Goal: Transaction & Acquisition: Purchase product/service

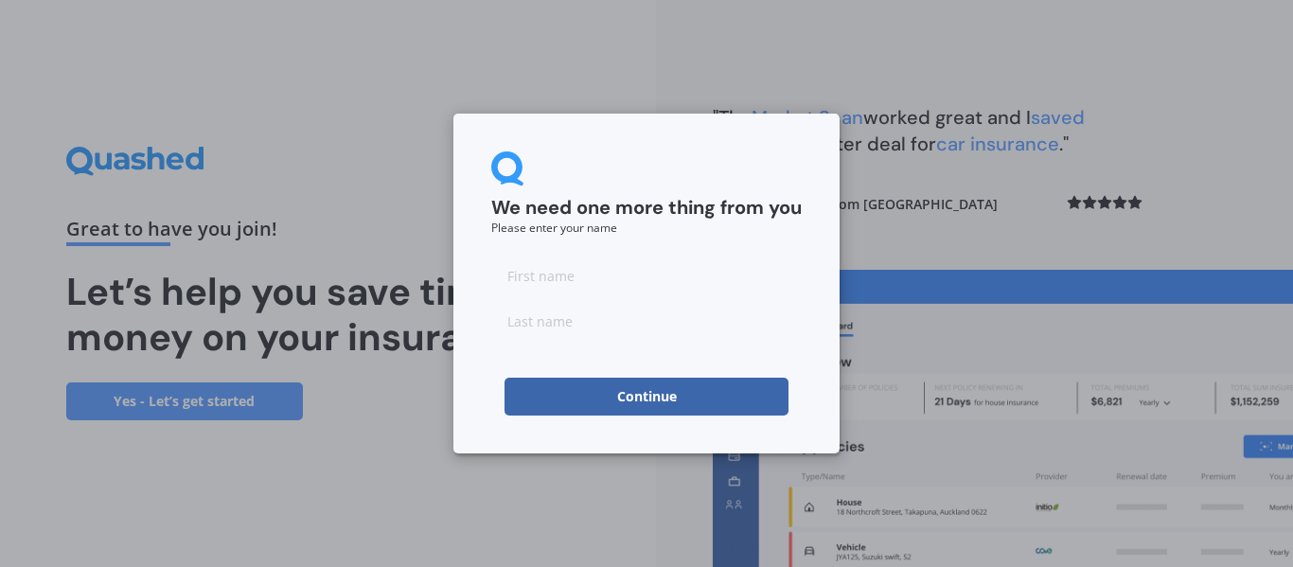
click at [629, 277] on input at bounding box center [646, 275] width 310 height 38
type input "[PERSON_NAME]"
click at [771, 235] on form "We need one more thing from you Please enter your name [PERSON_NAME] Continue" at bounding box center [646, 283] width 310 height 264
click at [667, 400] on button "Continue" at bounding box center [646, 397] width 284 height 38
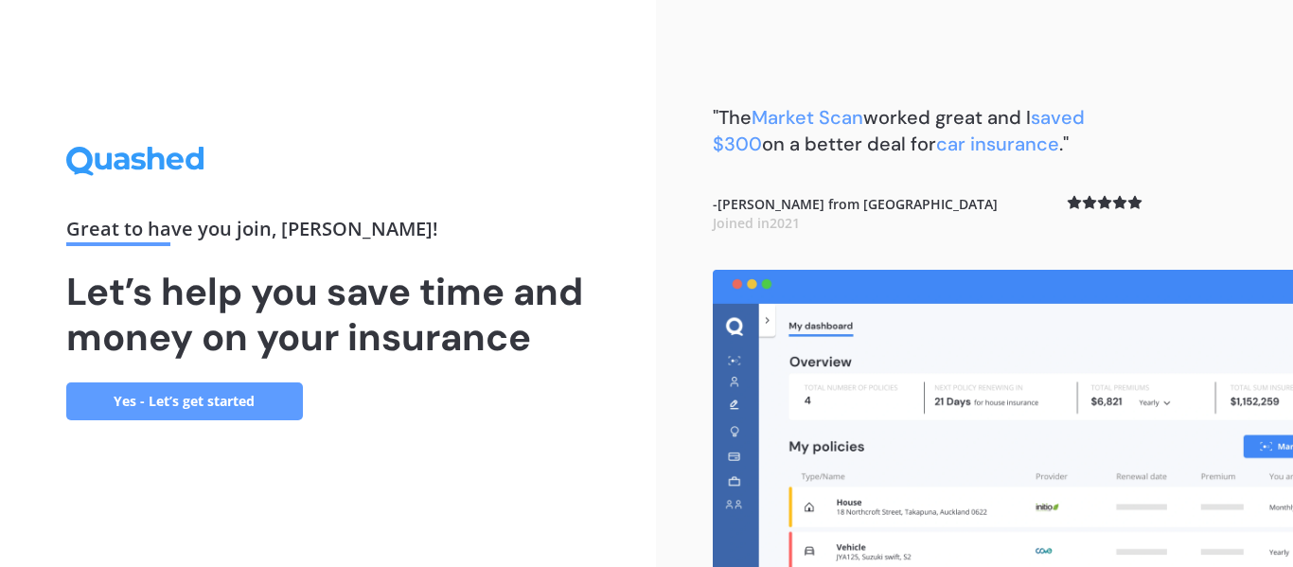
click at [224, 402] on link "Yes - Let’s get started" at bounding box center [184, 401] width 237 height 38
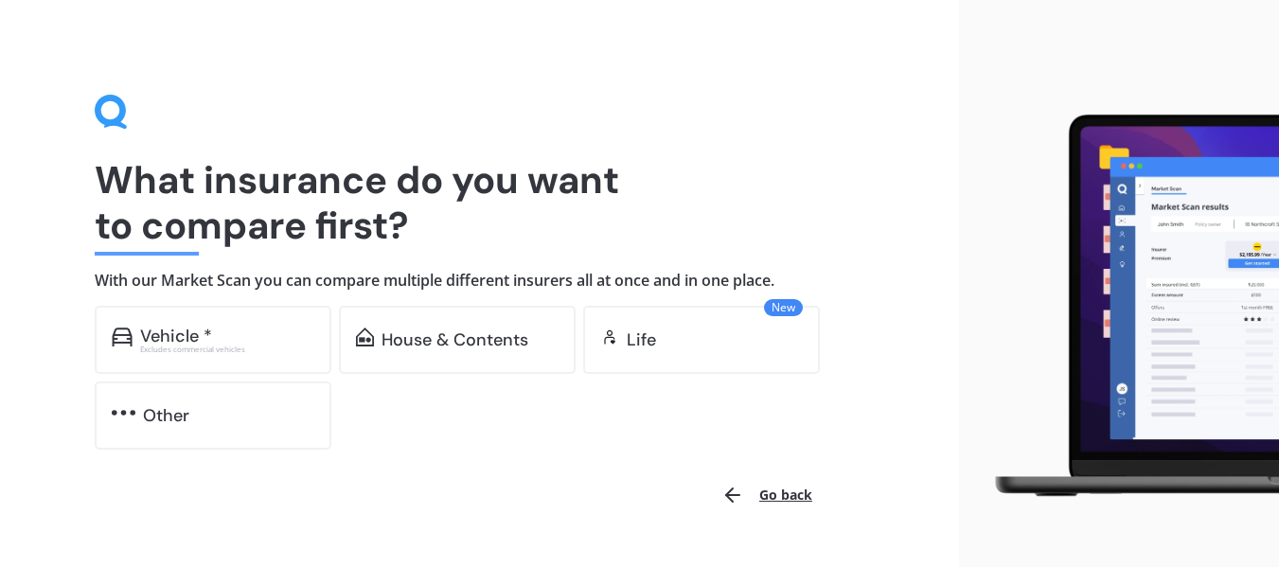
scroll to position [45, 0]
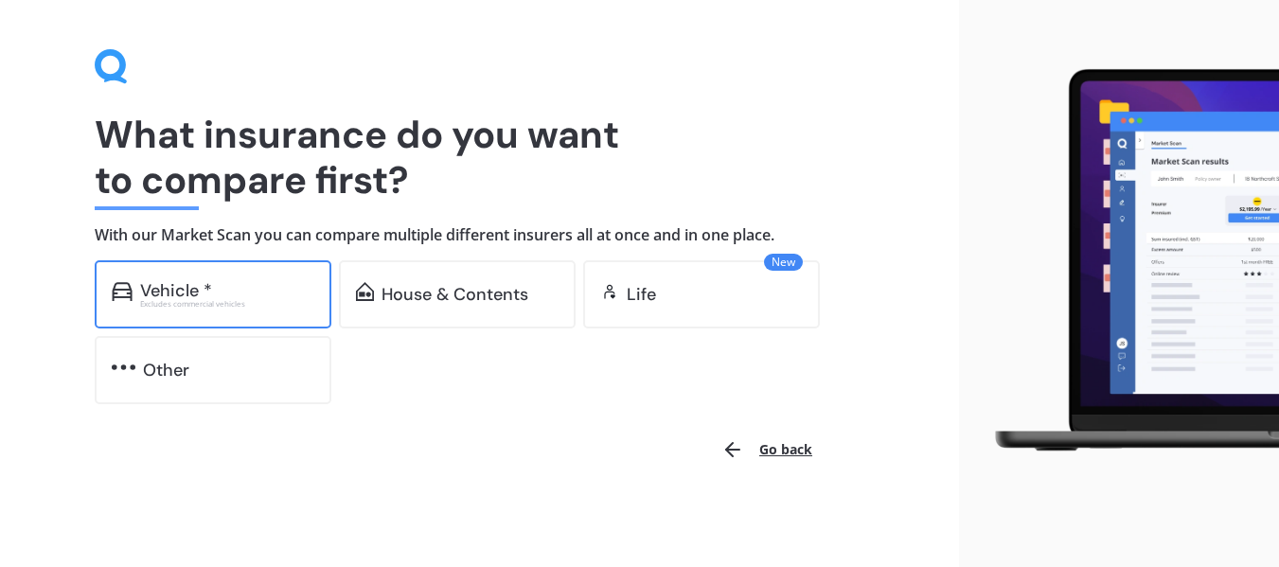
click at [250, 292] on div "Vehicle *" at bounding box center [227, 290] width 174 height 19
click at [213, 291] on div "Vehicle *" at bounding box center [227, 290] width 174 height 19
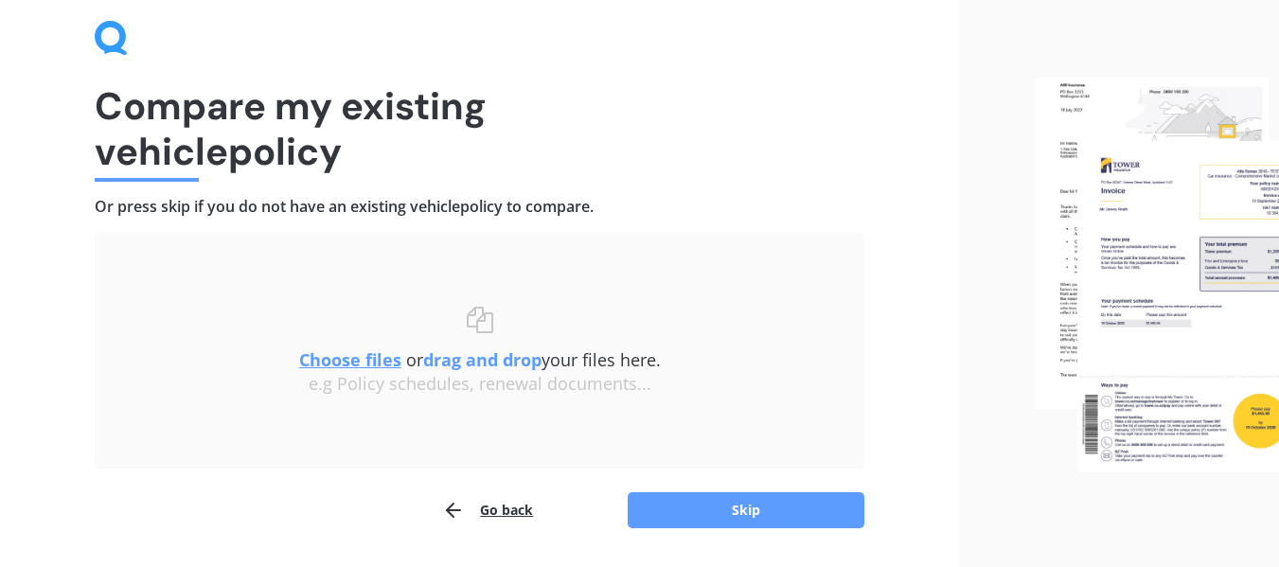
scroll to position [70, 0]
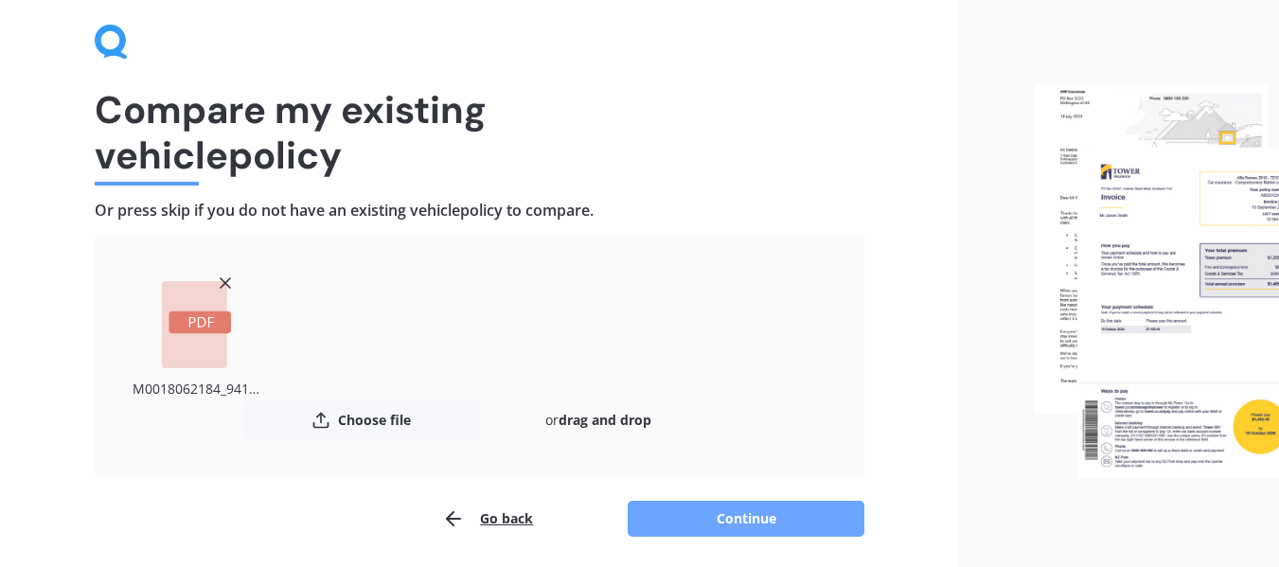
click at [752, 518] on button "Continue" at bounding box center [745, 519] width 237 height 36
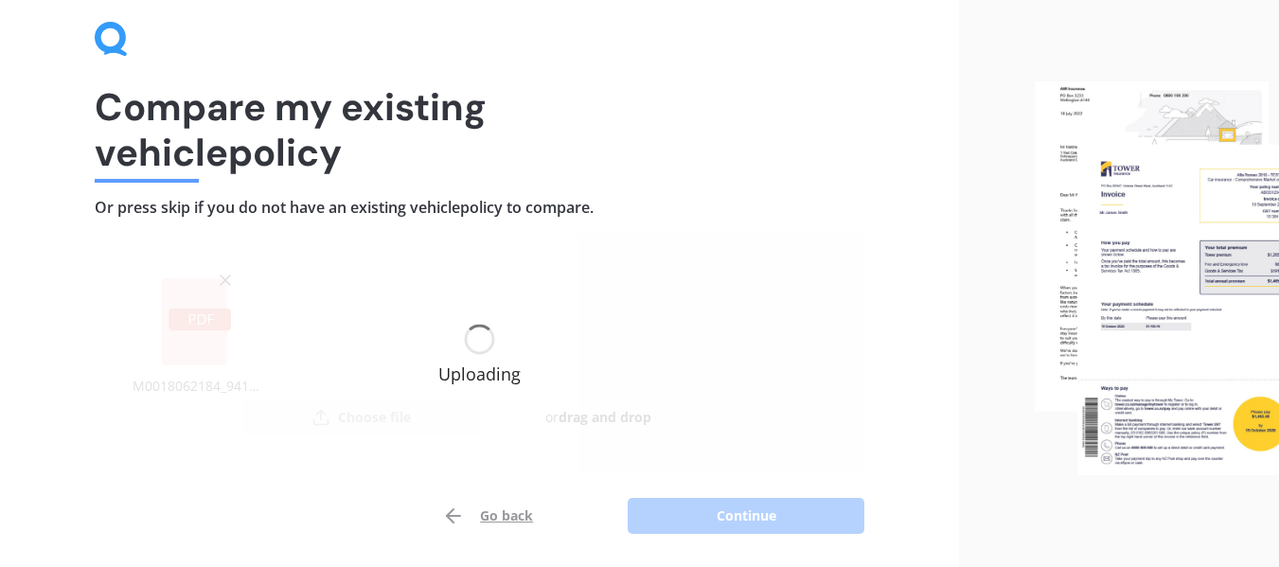
scroll to position [77, 0]
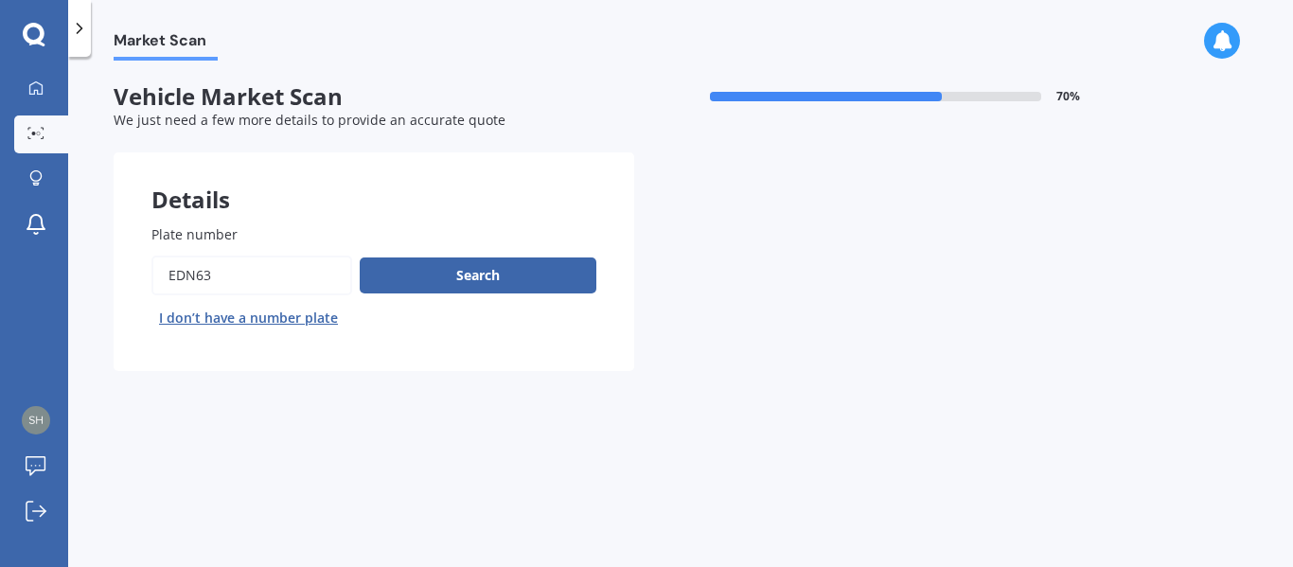
click at [273, 275] on input "Plate number" at bounding box center [251, 276] width 201 height 40
click at [0, 0] on button "Next" at bounding box center [0, 0] width 0 height 0
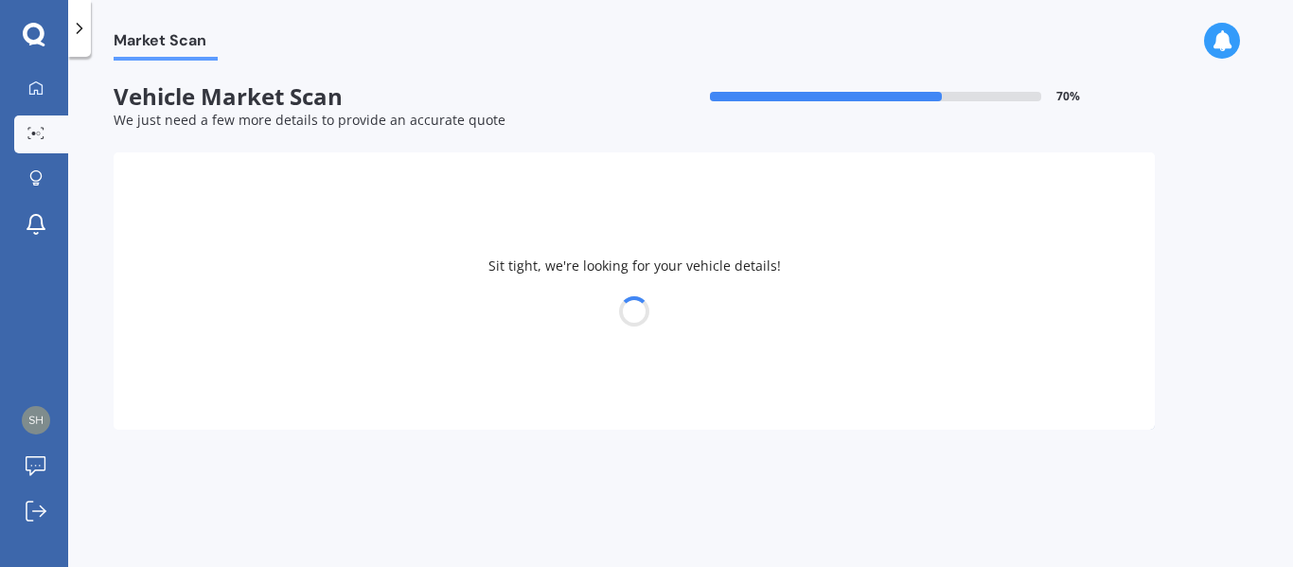
select select "LEXUS"
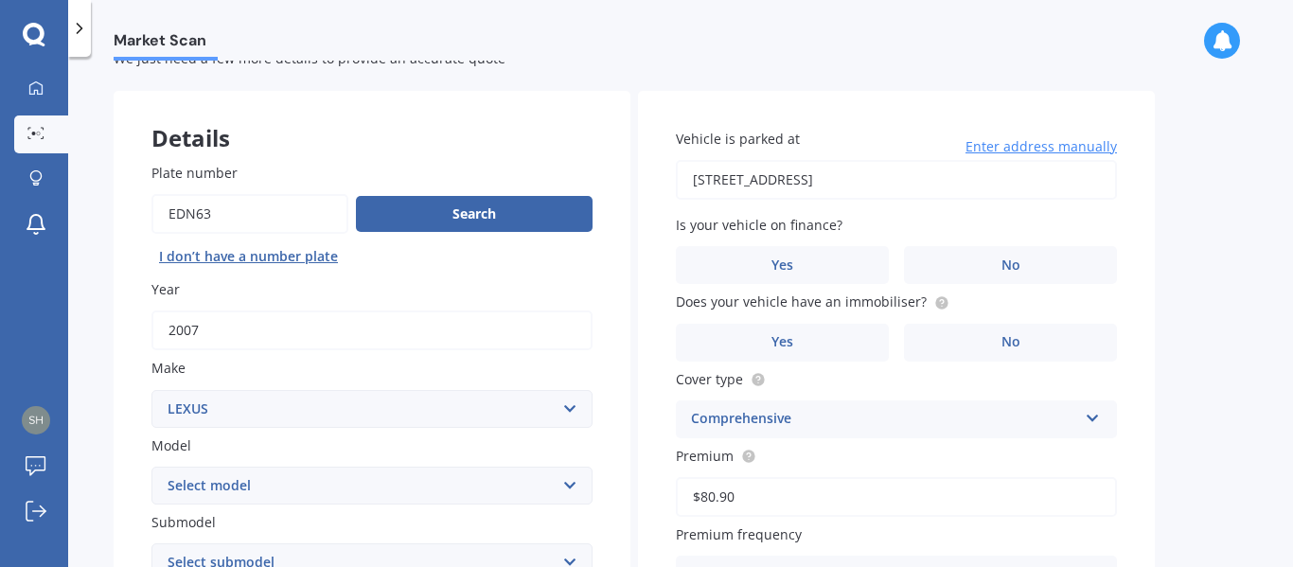
scroll to position [57, 0]
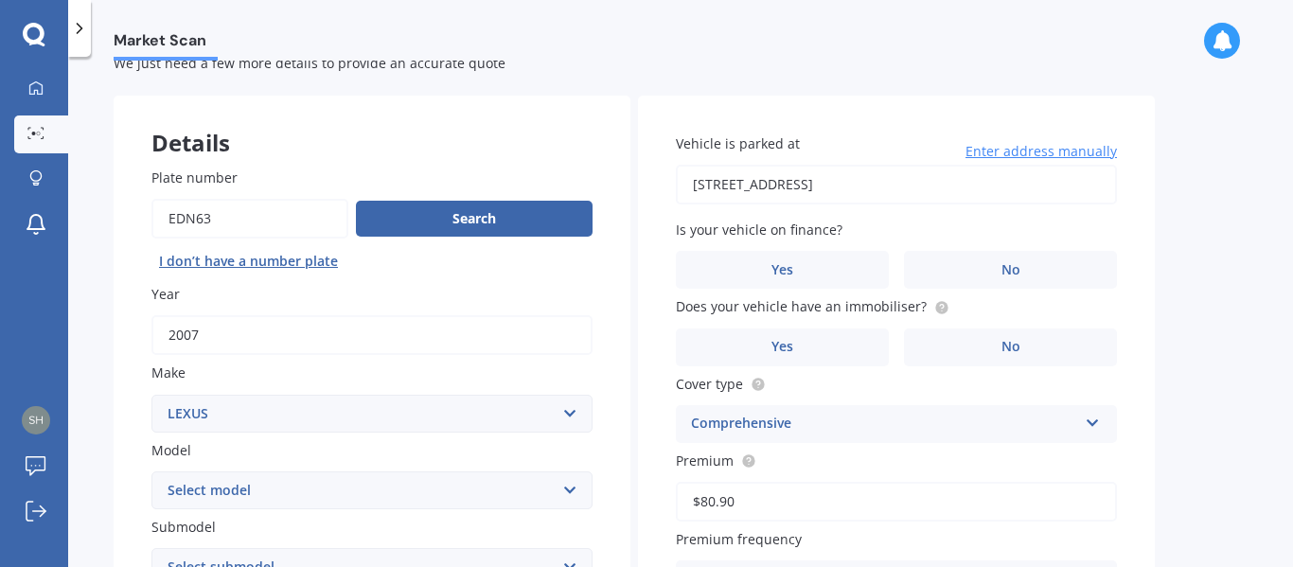
click at [1044, 154] on span "Enter address manually" at bounding box center [1040, 151] width 151 height 19
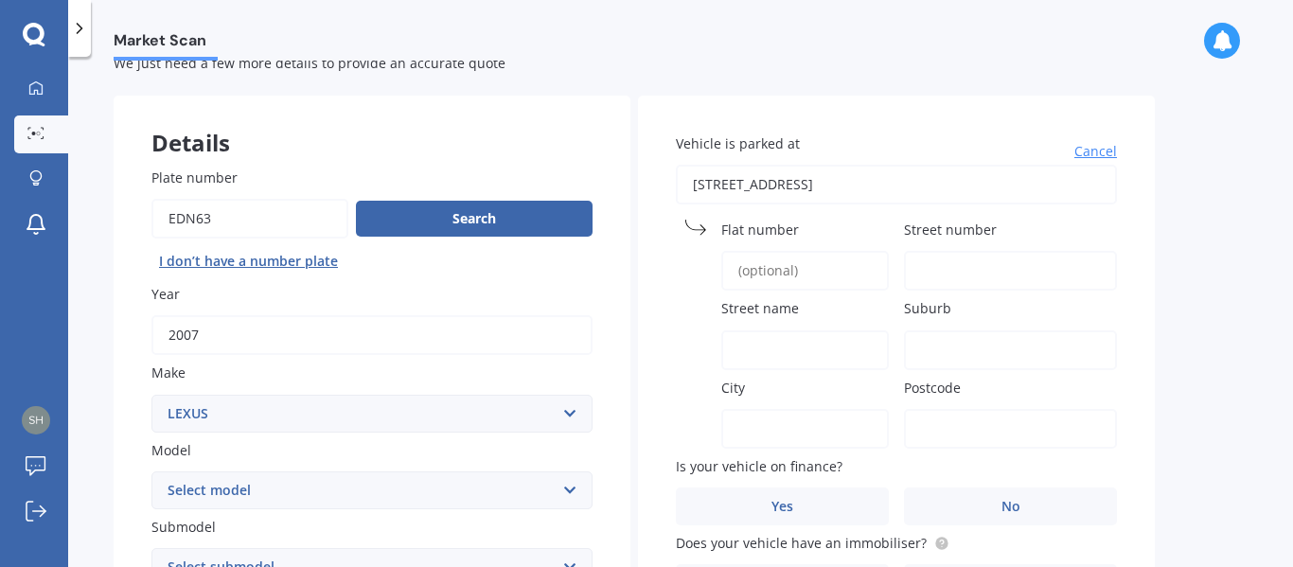
click at [826, 180] on input "[STREET_ADDRESS]" at bounding box center [896, 185] width 441 height 40
type input "[STREET_ADDRESS]"
type input "30"
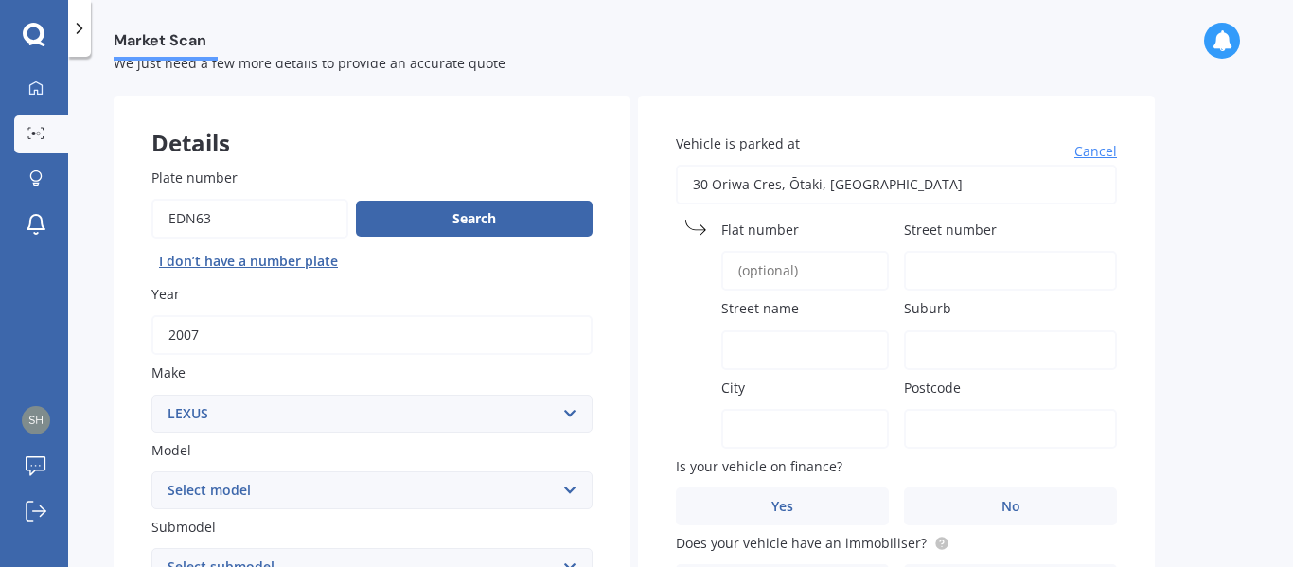
type input "Oriwa Crescent"
type input "Ōtaki"
type input "[GEOGRAPHIC_DATA]"
type input "5512"
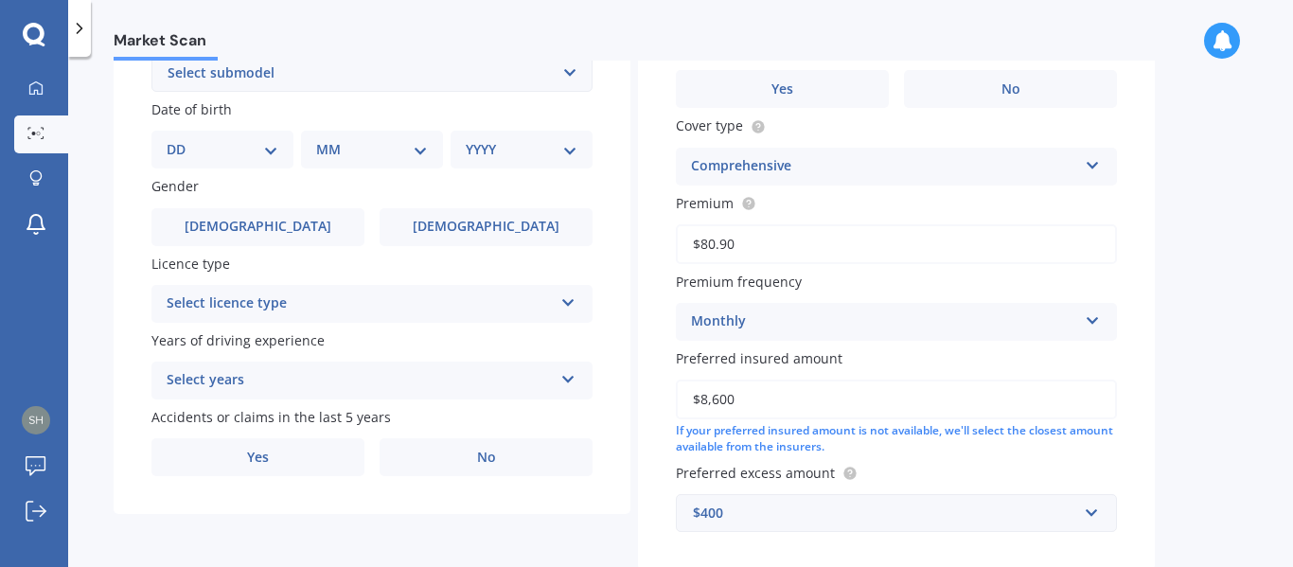
scroll to position [662, 0]
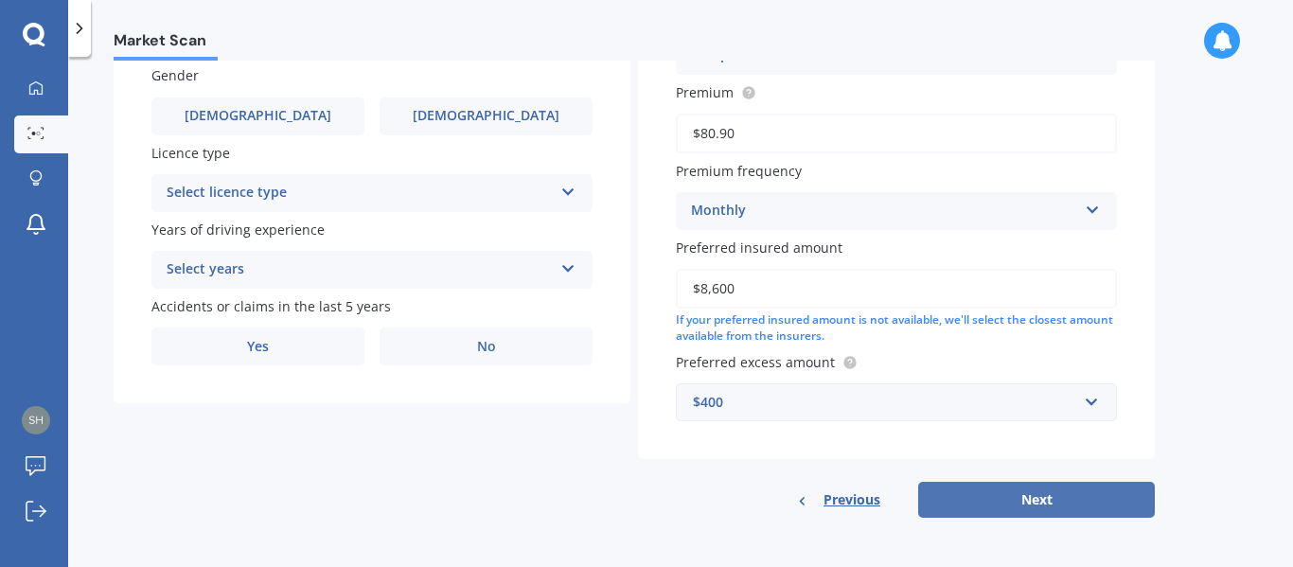
click at [1034, 505] on button "Next" at bounding box center [1036, 500] width 237 height 36
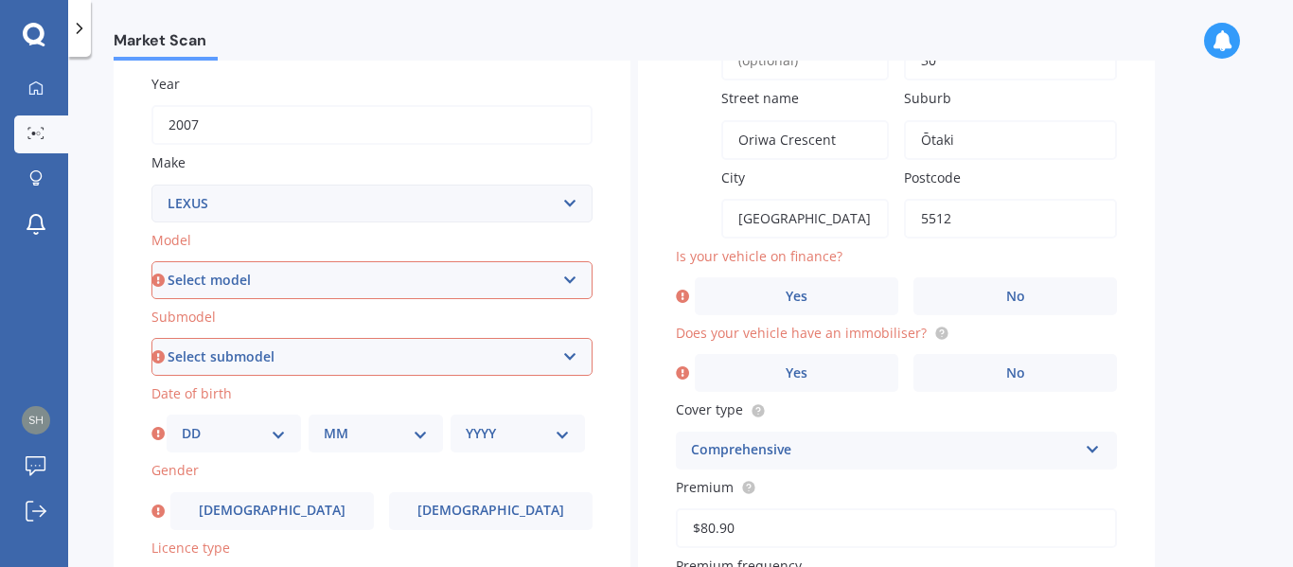
scroll to position [265, 0]
click at [326, 275] on select "Select model AS 460 CT 200 ES 300 ES 350 GS 250 GS 300 GS 350 GS 430 GS 450 GS …" at bounding box center [371, 282] width 441 height 38
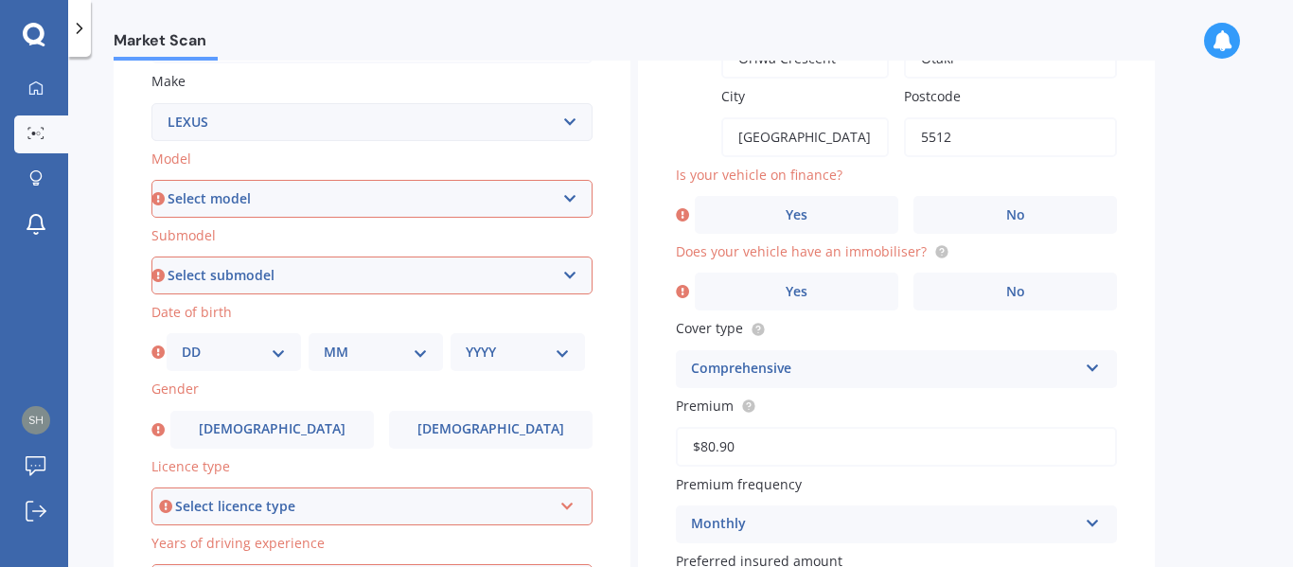
scroll to position [342, 0]
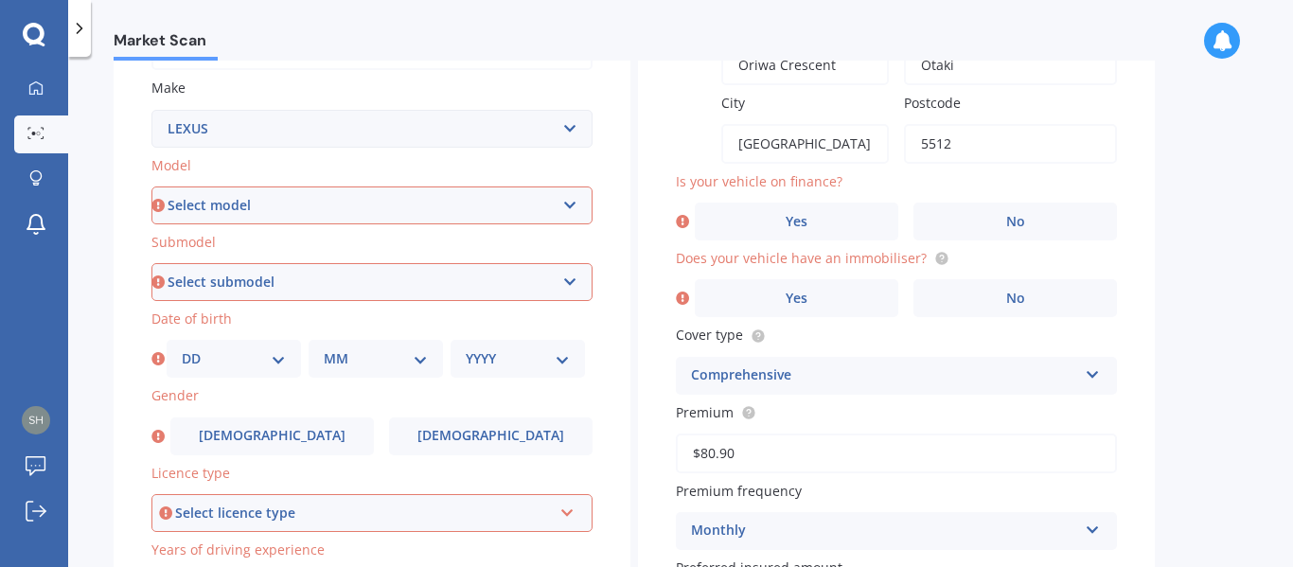
click at [303, 204] on select "Select model AS 460 CT 200 ES 300 ES 350 GS 250 GS 300 GS 350 GS 430 GS 450 GS …" at bounding box center [371, 205] width 441 height 38
select select "IS 250"
click at [151, 186] on select "Select model AS 460 CT 200 ES 300 ES 350 GS 250 GS 300 GS 350 GS 430 GS 450 GS …" at bounding box center [371, 205] width 441 height 38
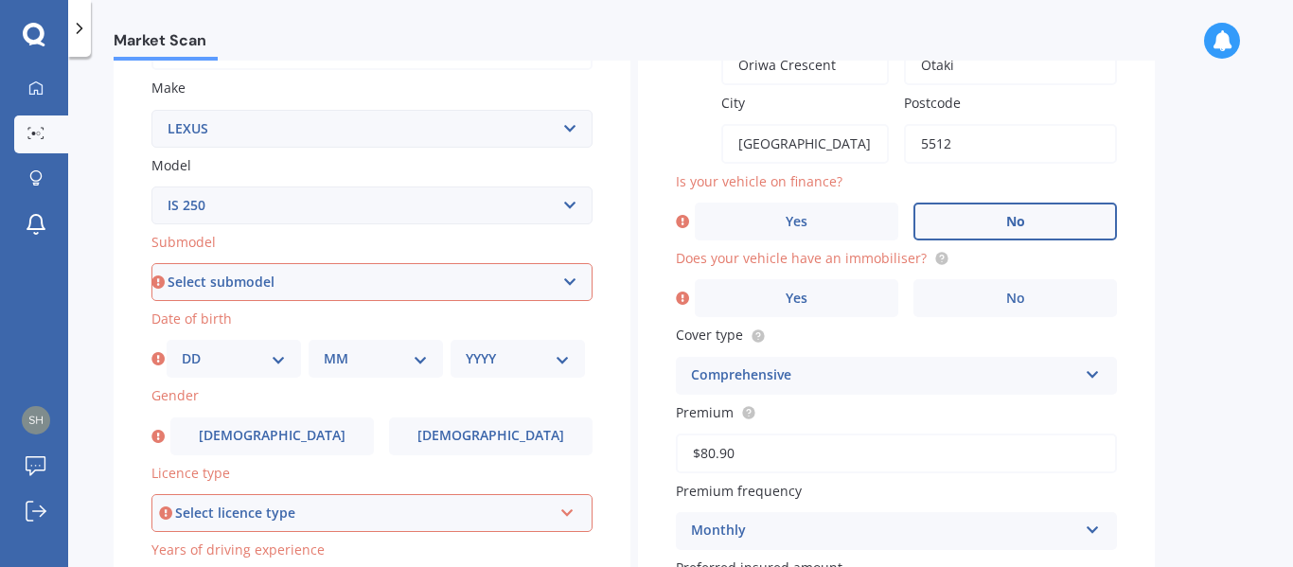
click at [1037, 231] on label "No" at bounding box center [1014, 222] width 203 height 38
click at [0, 0] on input "No" at bounding box center [0, 0] width 0 height 0
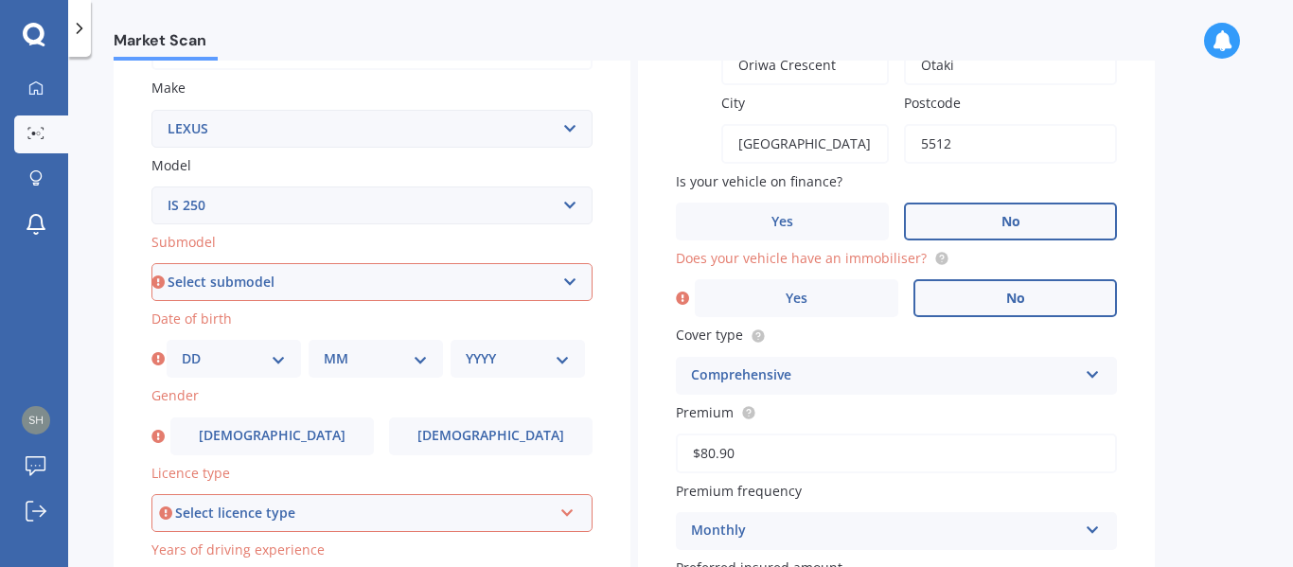
click at [1014, 309] on label "No" at bounding box center [1014, 298] width 203 height 38
click at [0, 0] on input "No" at bounding box center [0, 0] width 0 height 0
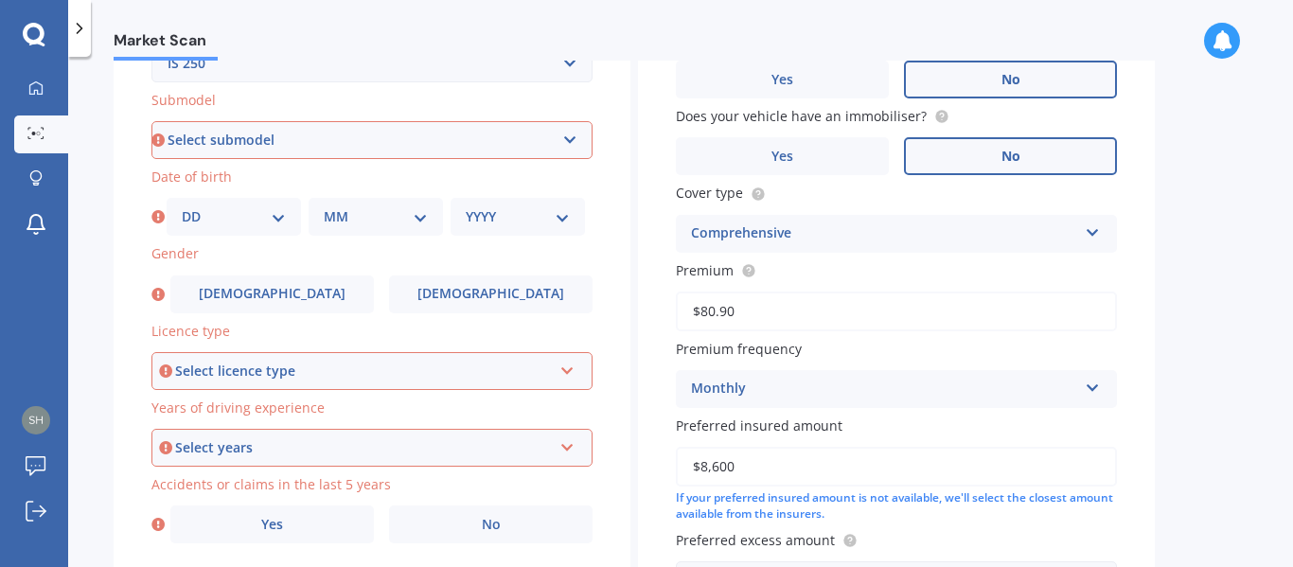
scroll to position [485, 0]
click at [327, 143] on select "Select submodel (All)" at bounding box center [371, 138] width 441 height 38
select select "(ALL)"
click at [151, 119] on select "Select submodel (All)" at bounding box center [371, 138] width 441 height 38
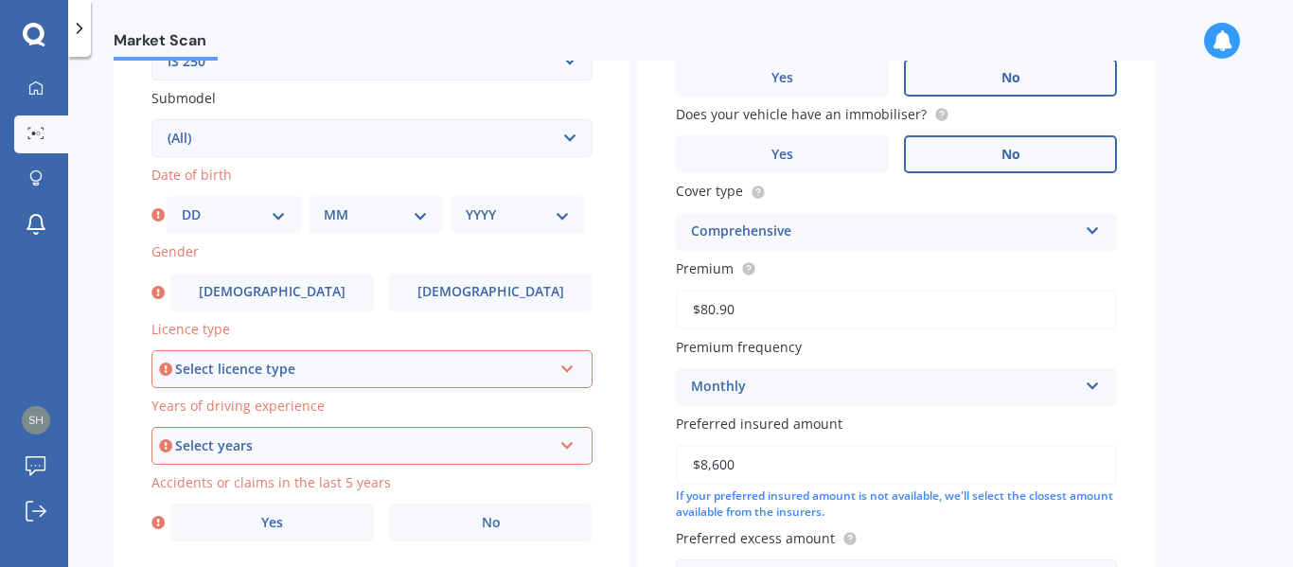
click at [214, 210] on select "DD 01 02 03 04 05 06 07 08 09 10 11 12 13 14 15 16 17 18 19 20 21 22 23 24 25 2…" at bounding box center [234, 214] width 104 height 21
select select "03"
click at [182, 204] on select "DD 01 02 03 04 05 06 07 08 09 10 11 12 13 14 15 16 17 18 19 20 21 22 23 24 25 2…" at bounding box center [234, 214] width 104 height 21
click at [364, 215] on select "MM 01 02 03 04 05 06 07 08 09 10 11 12" at bounding box center [376, 214] width 104 height 21
select select "04"
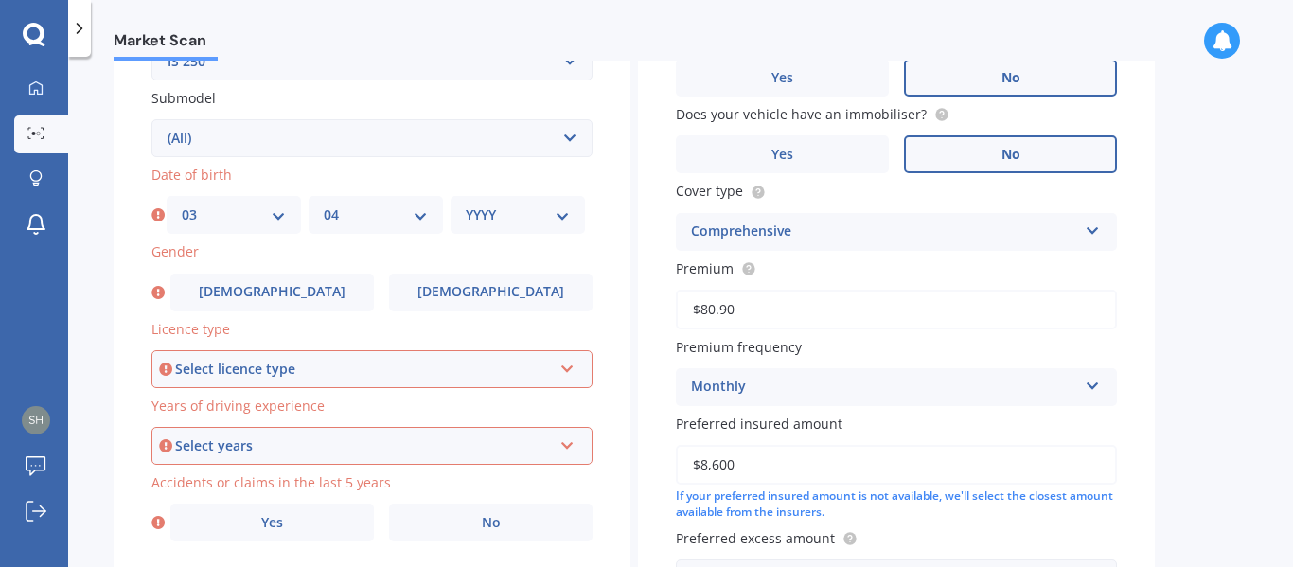
click at [324, 204] on select "MM 01 02 03 04 05 06 07 08 09 10 11 12" at bounding box center [376, 214] width 104 height 21
click at [528, 210] on select "YYYY 2025 2024 2023 2022 2021 2020 2019 2018 2017 2016 2015 2014 2013 2012 2011…" at bounding box center [518, 214] width 104 height 21
select select "1994"
click at [466, 204] on select "YYYY 2025 2024 2023 2022 2021 2020 2019 2018 2017 2016 2015 2014 2013 2012 2011…" at bounding box center [518, 214] width 104 height 21
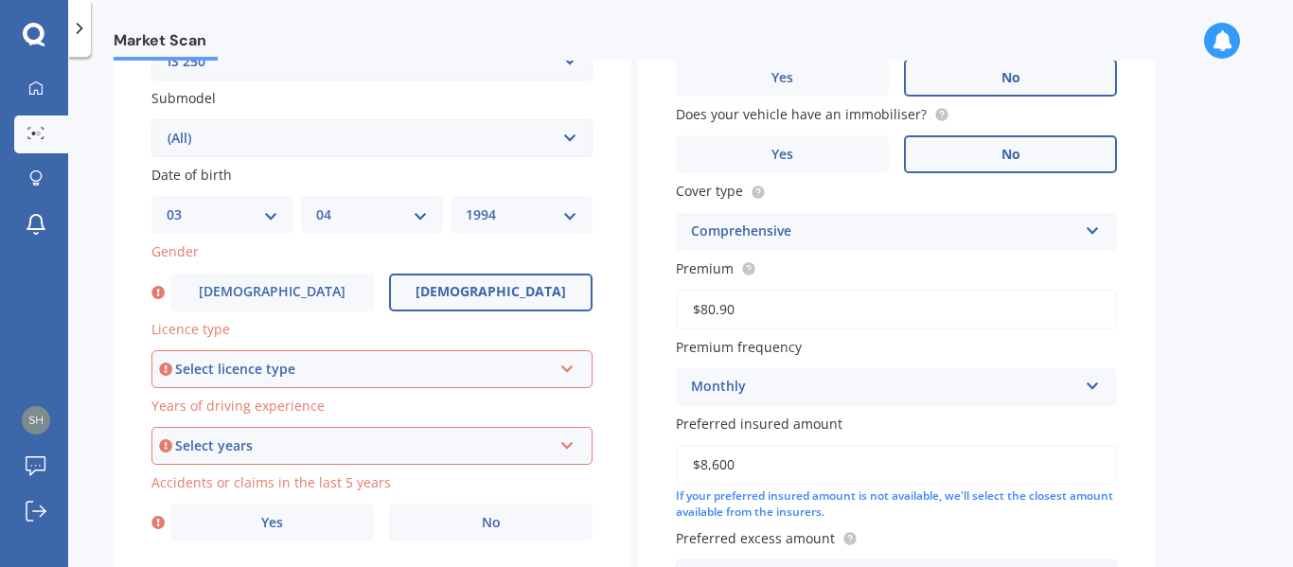
click at [508, 300] on span "[DEMOGRAPHIC_DATA]" at bounding box center [490, 292] width 150 height 16
click at [0, 0] on input "[DEMOGRAPHIC_DATA]" at bounding box center [0, 0] width 0 height 0
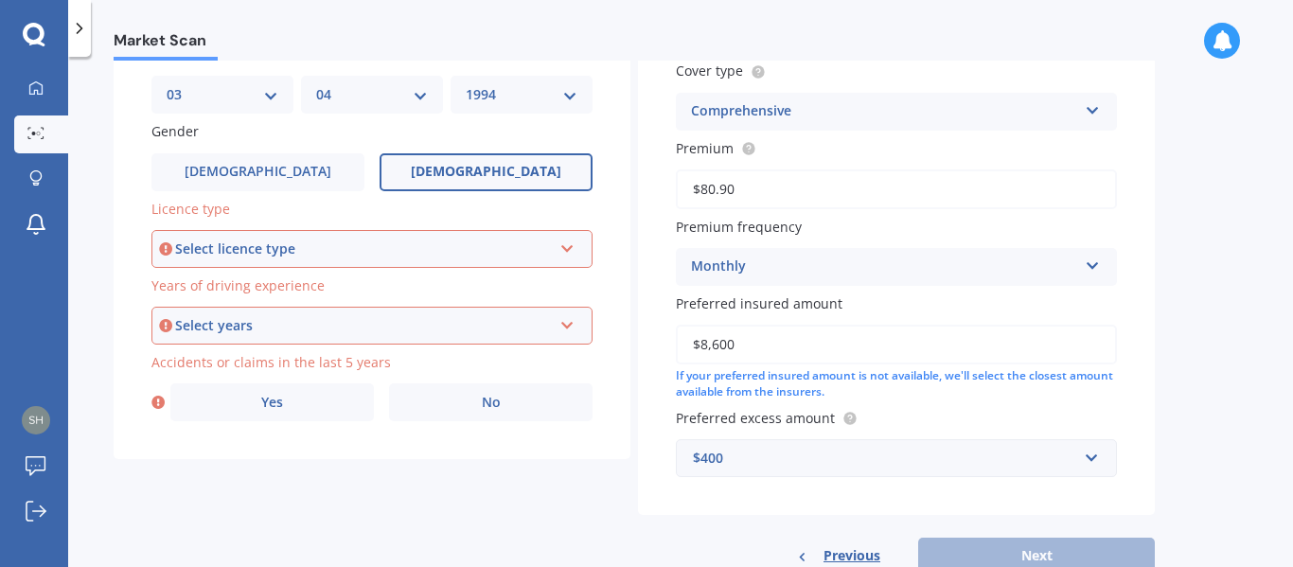
scroll to position [608, 0]
click at [397, 247] on div "Select licence type" at bounding box center [363, 247] width 377 height 21
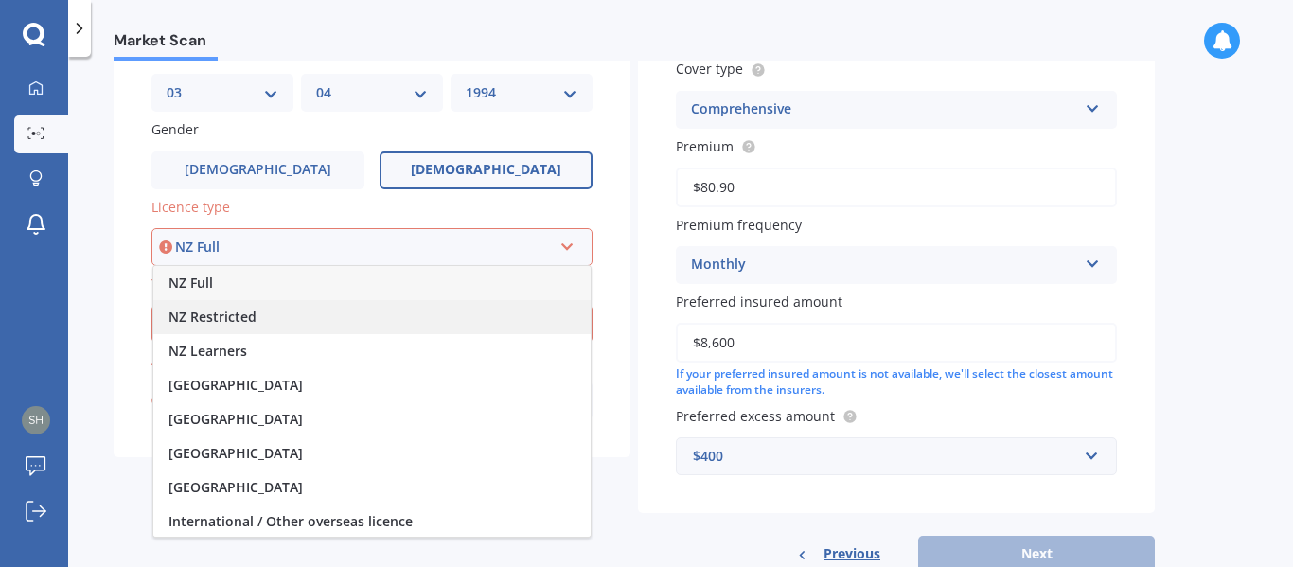
click at [306, 318] on div "NZ Restricted" at bounding box center [371, 317] width 437 height 34
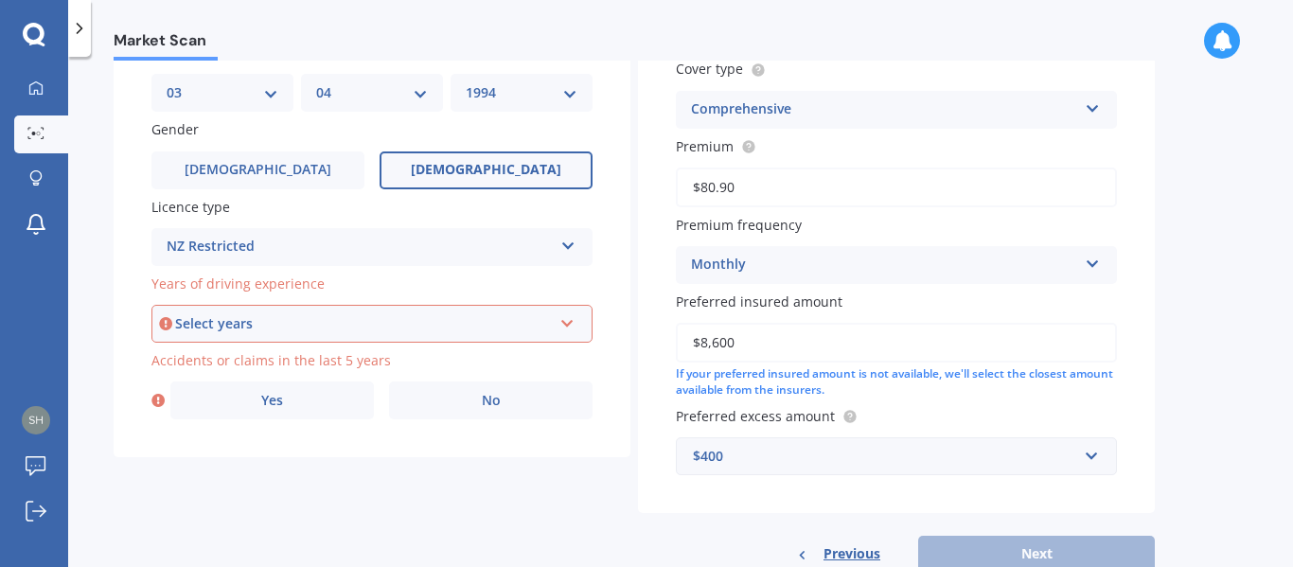
click at [371, 317] on div "Select years" at bounding box center [363, 323] width 377 height 21
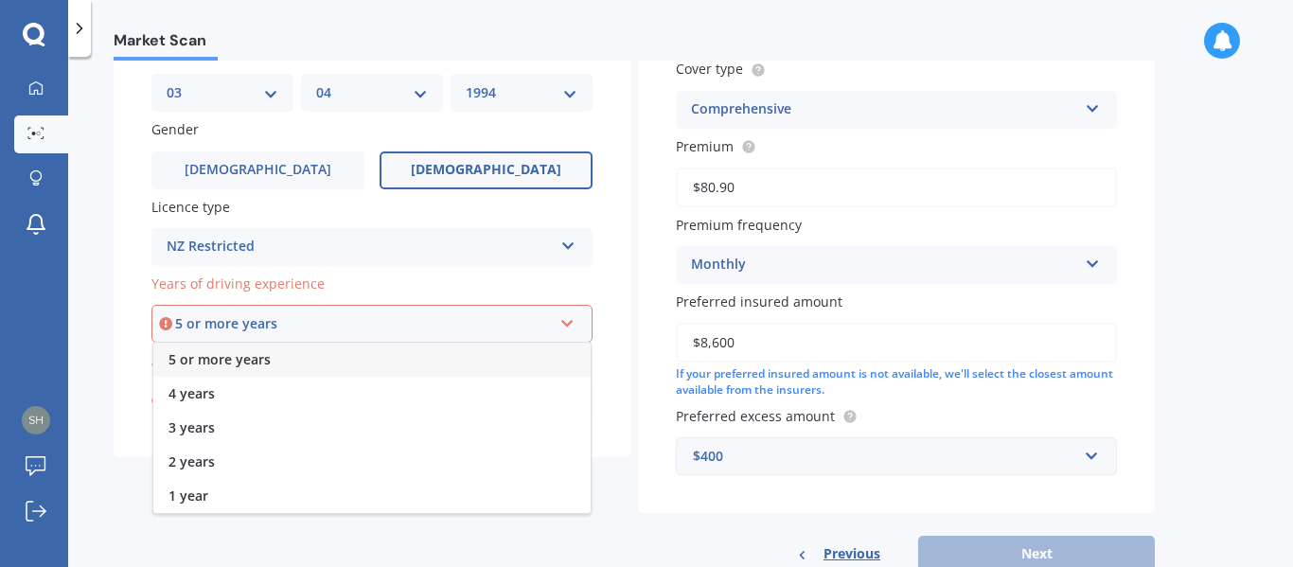
click at [262, 363] on span "5 or more years" at bounding box center [219, 359] width 102 height 18
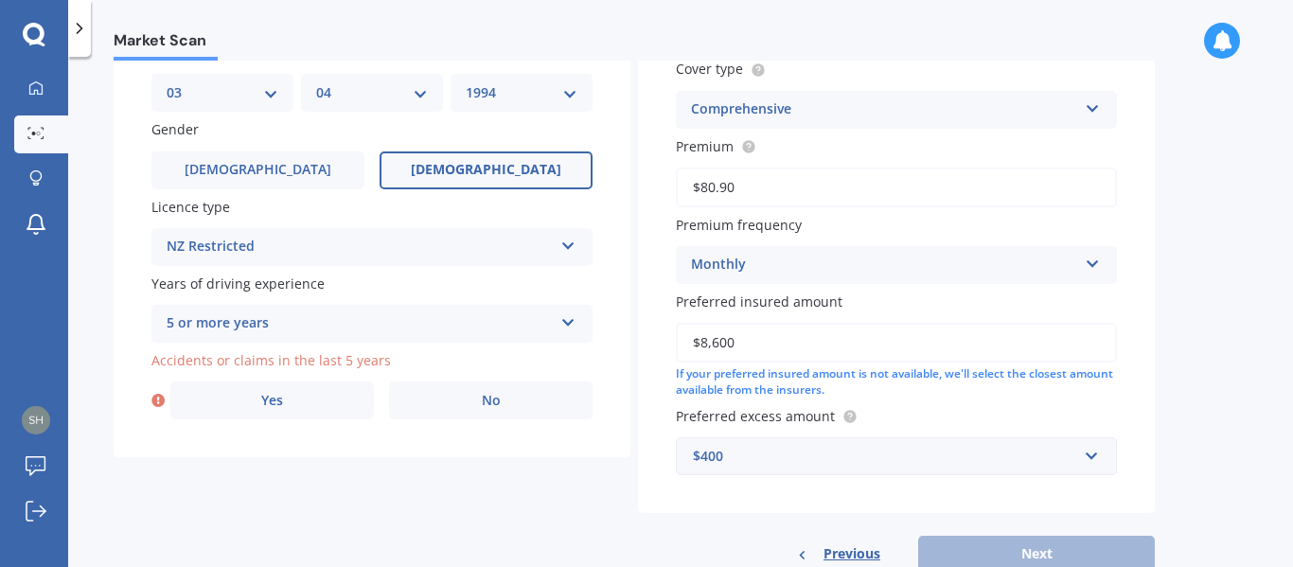
scroll to position [662, 0]
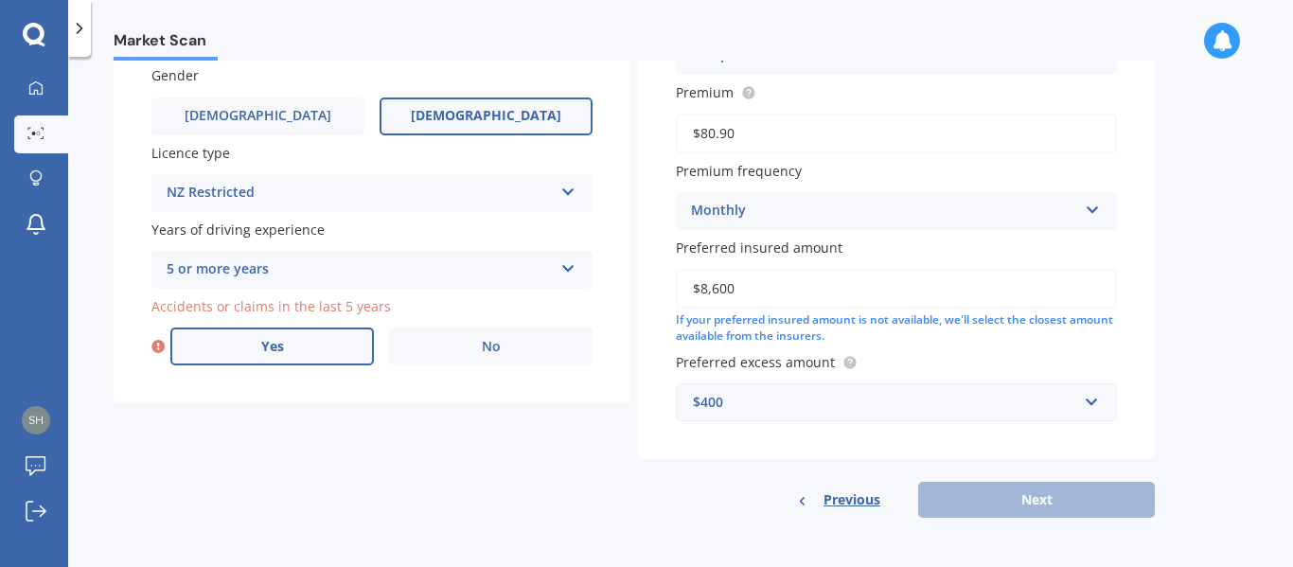
click at [288, 344] on label "Yes" at bounding box center [271, 346] width 203 height 38
click at [0, 0] on input "Yes" at bounding box center [0, 0] width 0 height 0
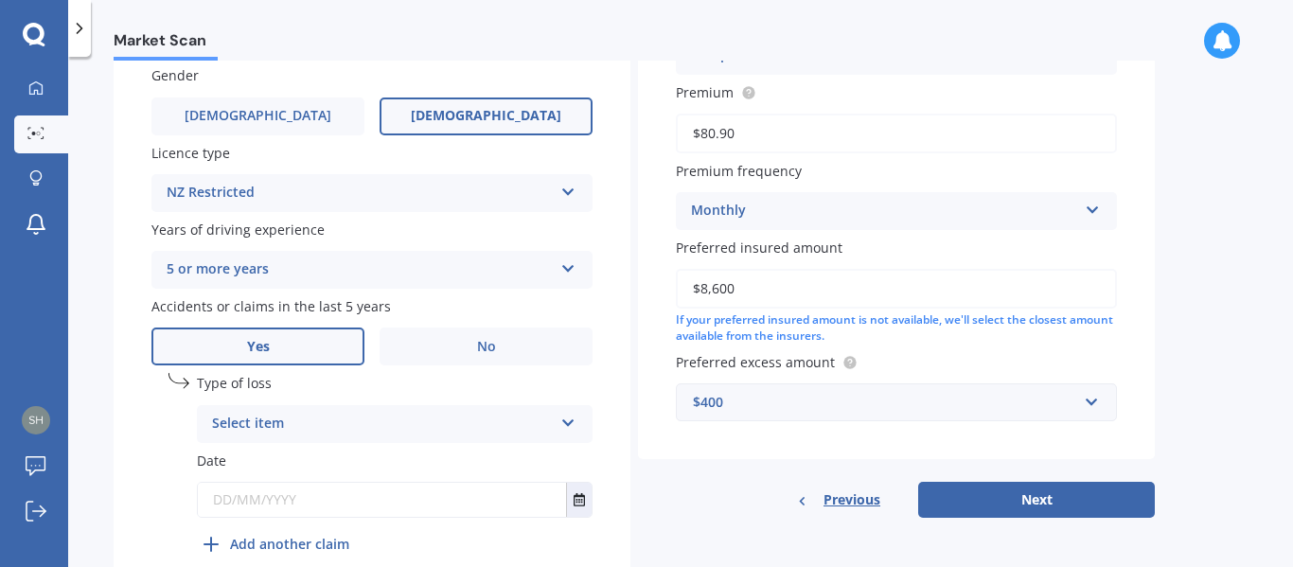
scroll to position [752, 0]
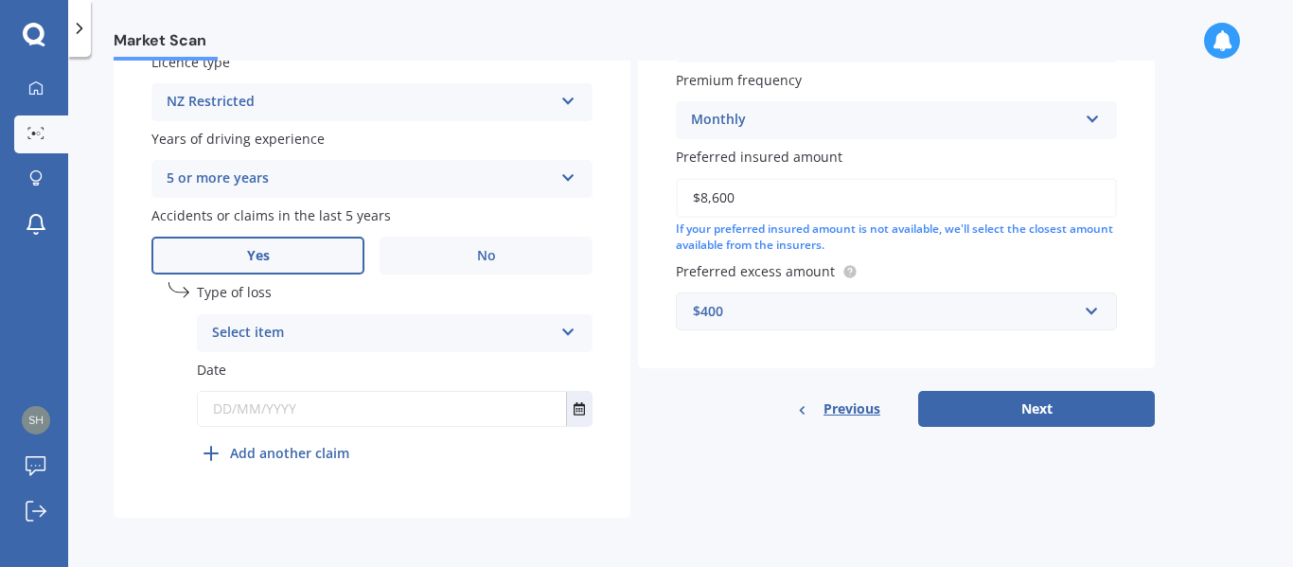
click at [369, 326] on div "Select item" at bounding box center [382, 333] width 341 height 23
click at [326, 372] on div "At fault accident" at bounding box center [395, 370] width 394 height 34
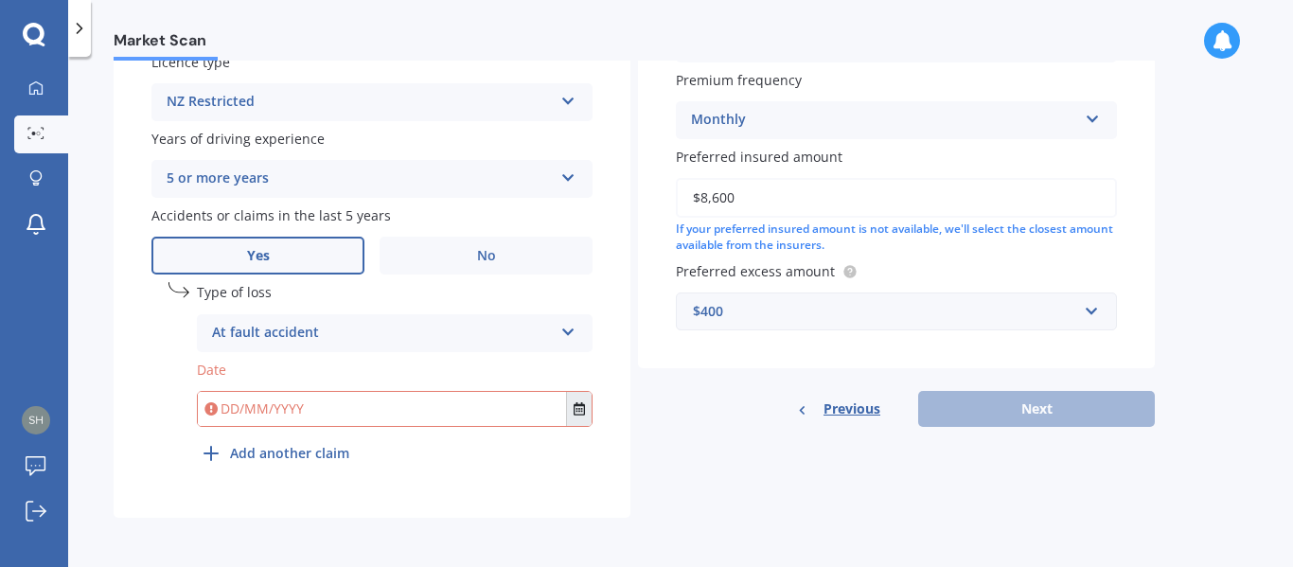
click at [589, 413] on button "Select date" at bounding box center [579, 409] width 26 height 34
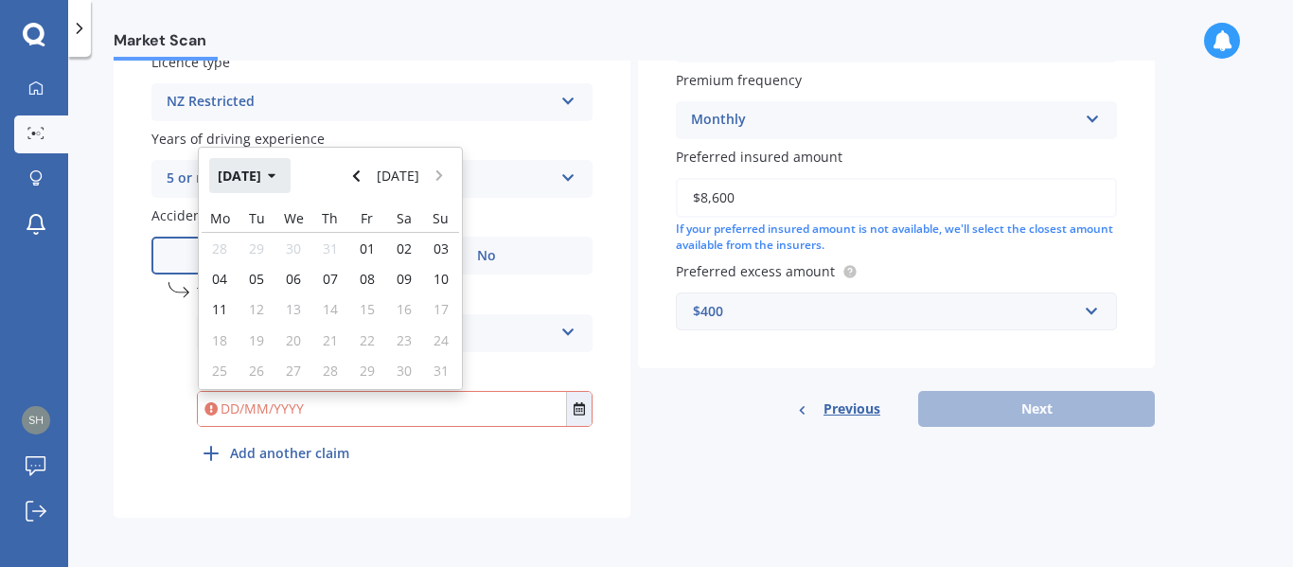
click at [276, 170] on icon "button" at bounding box center [272, 175] width 9 height 13
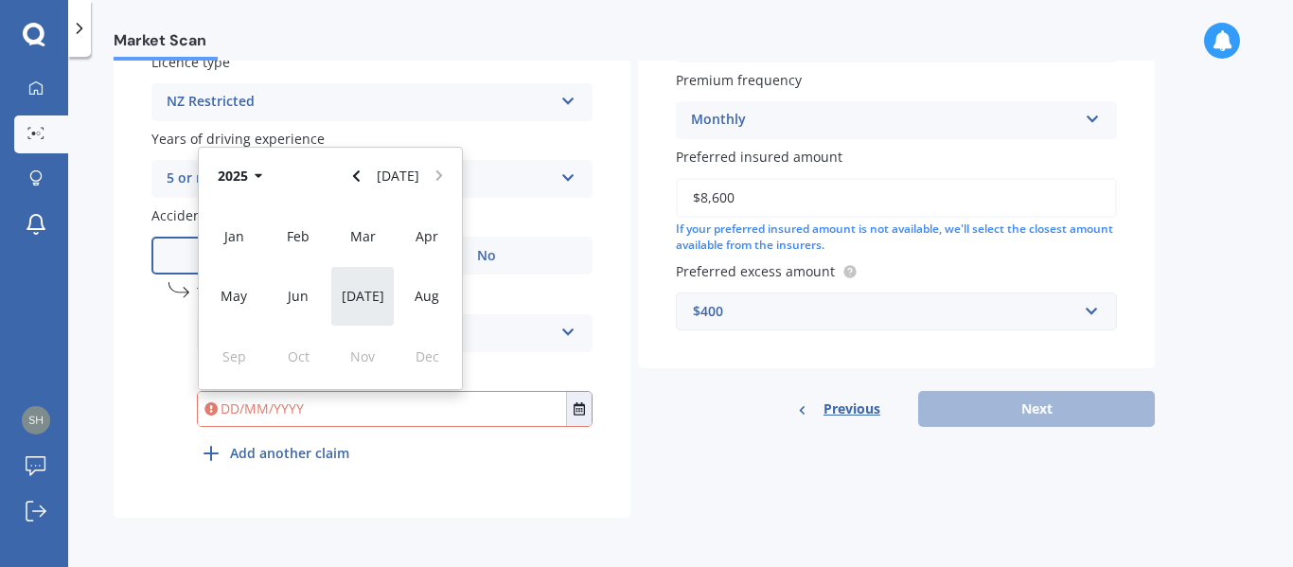
click at [356, 301] on span "[DATE]" at bounding box center [363, 296] width 43 height 18
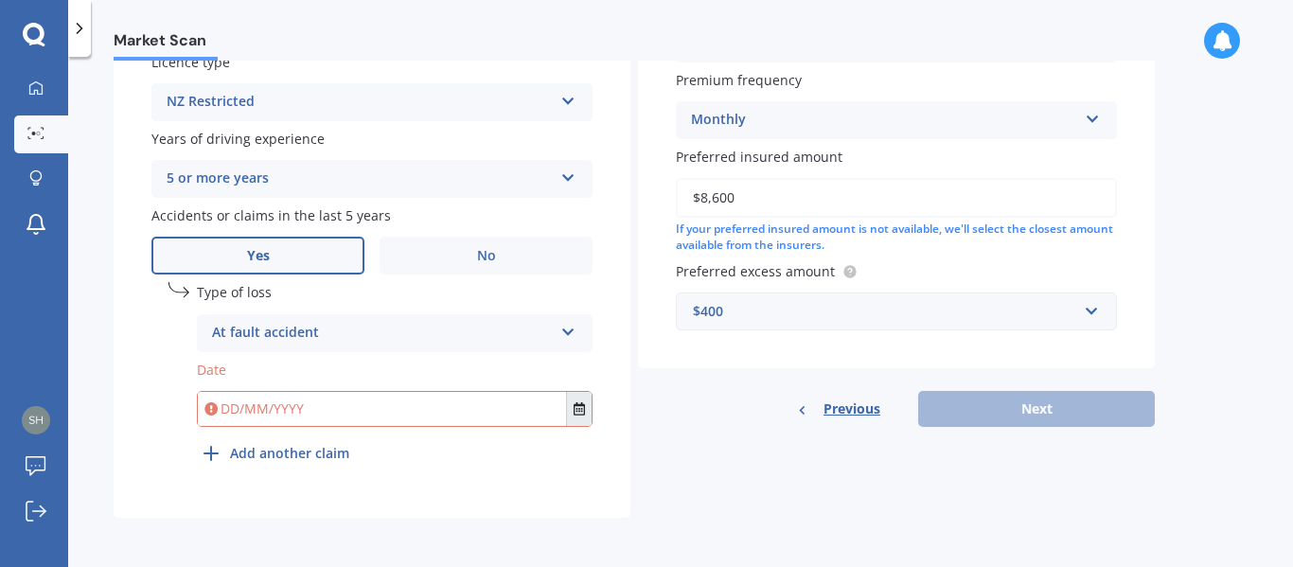
click at [581, 409] on icon "Select date" at bounding box center [578, 408] width 11 height 13
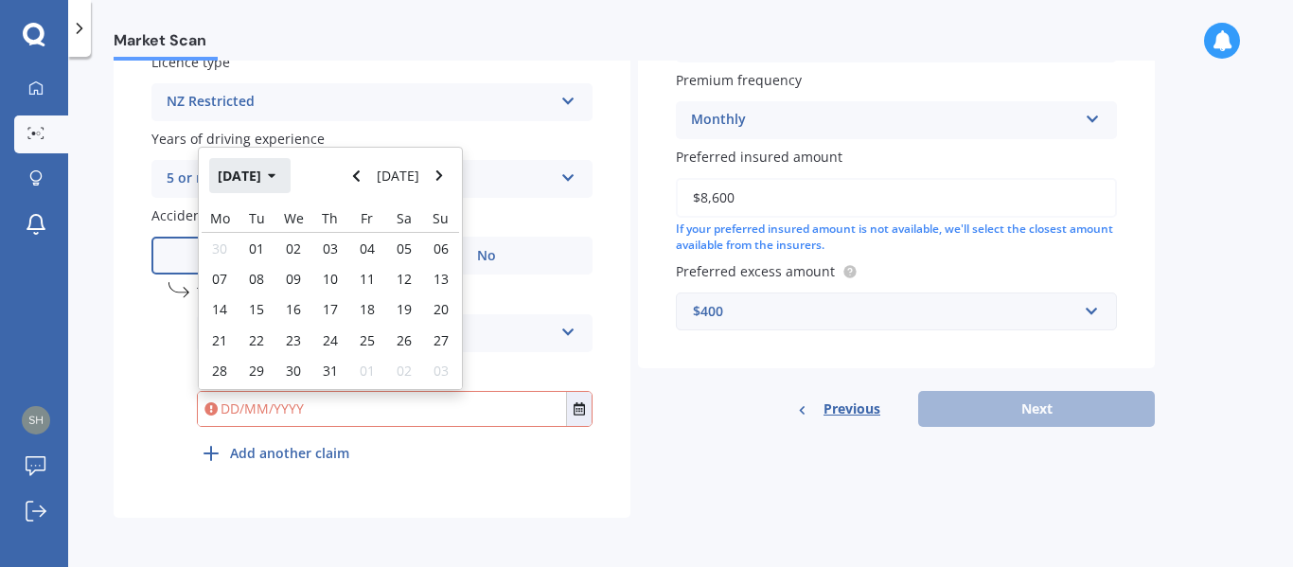
click at [268, 163] on button "[DATE]" at bounding box center [249, 175] width 81 height 34
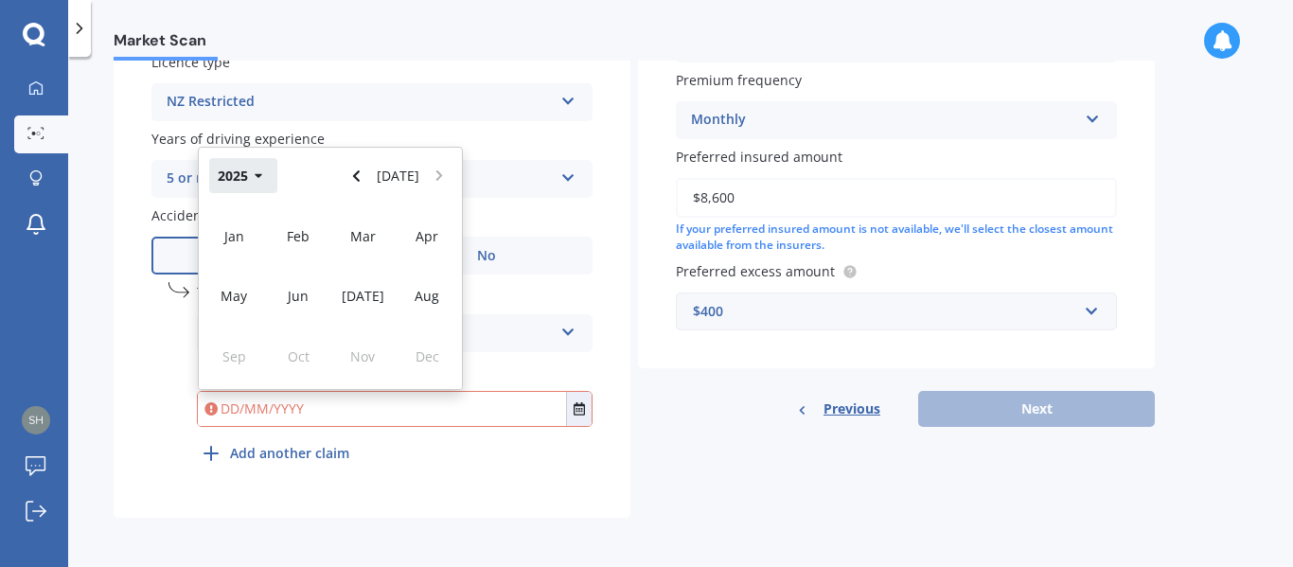
click at [251, 184] on button "2025" at bounding box center [243, 175] width 68 height 34
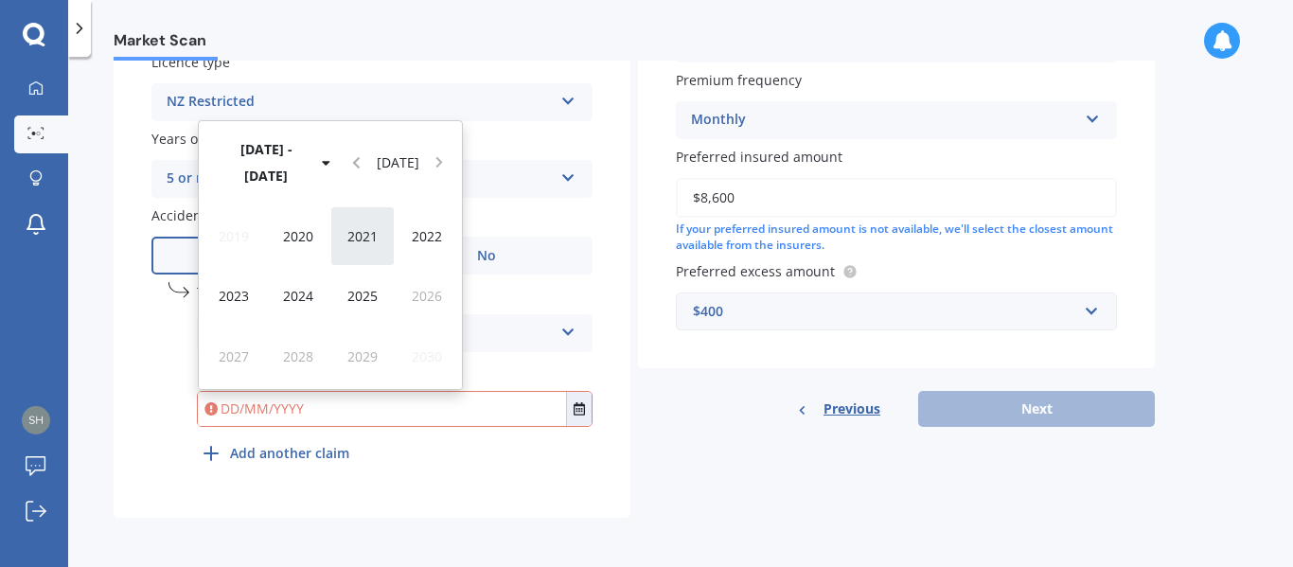
click at [373, 240] on span "2021" at bounding box center [362, 236] width 30 height 18
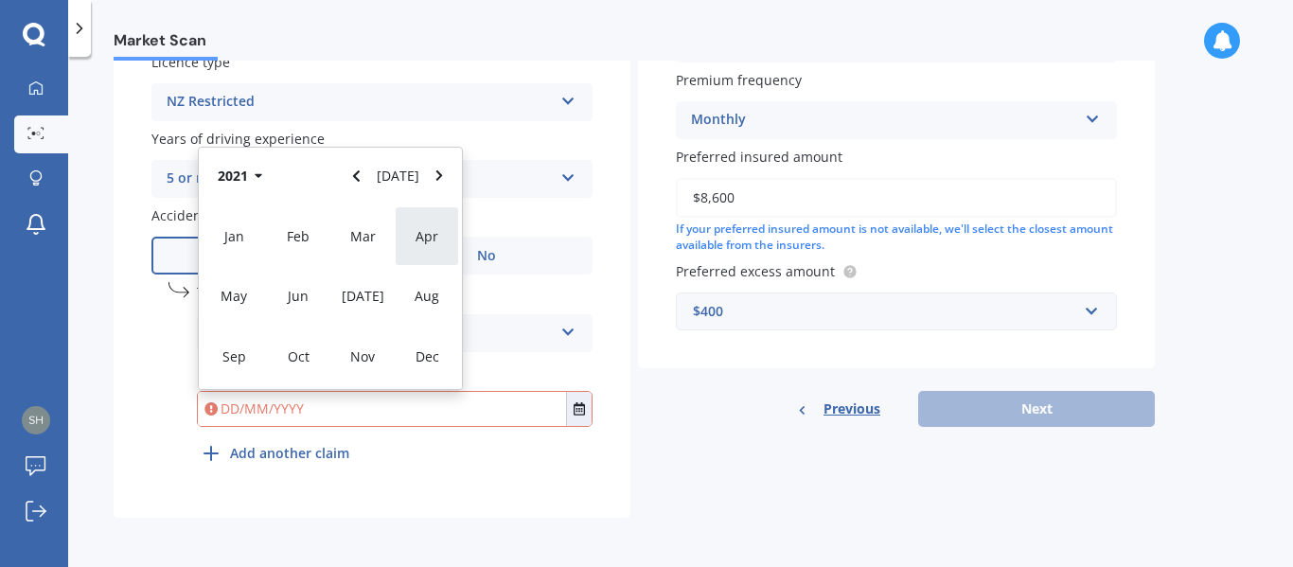
click at [425, 246] on div "Apr" at bounding box center [427, 236] width 64 height 60
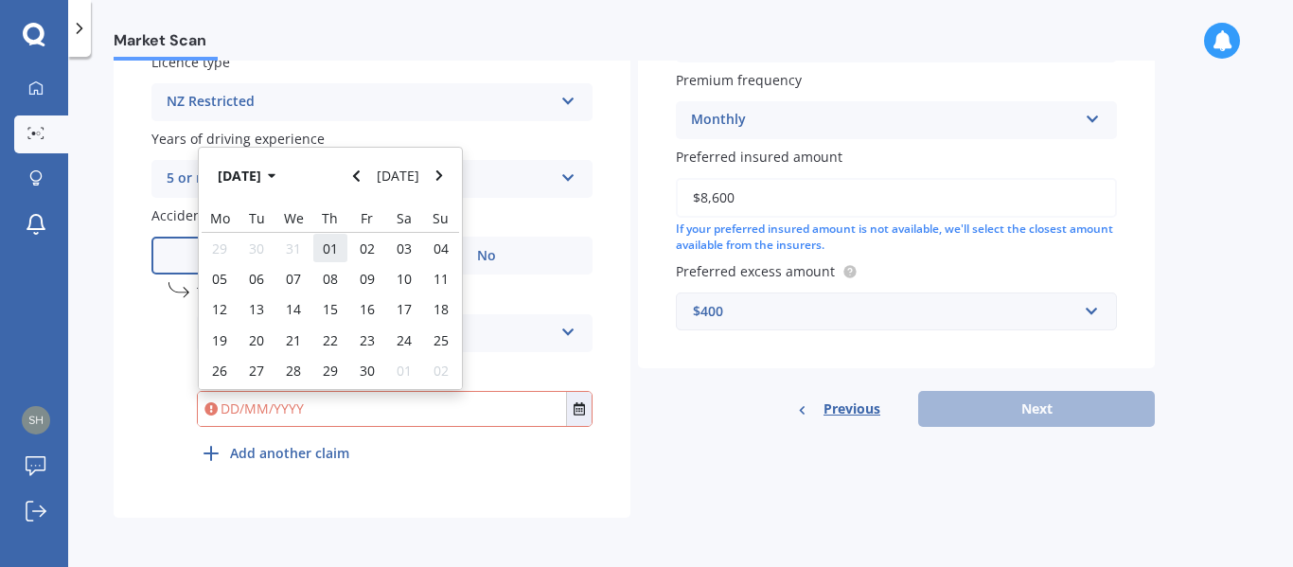
click at [336, 246] on span "01" at bounding box center [330, 248] width 15 height 18
type input "[DATE]"
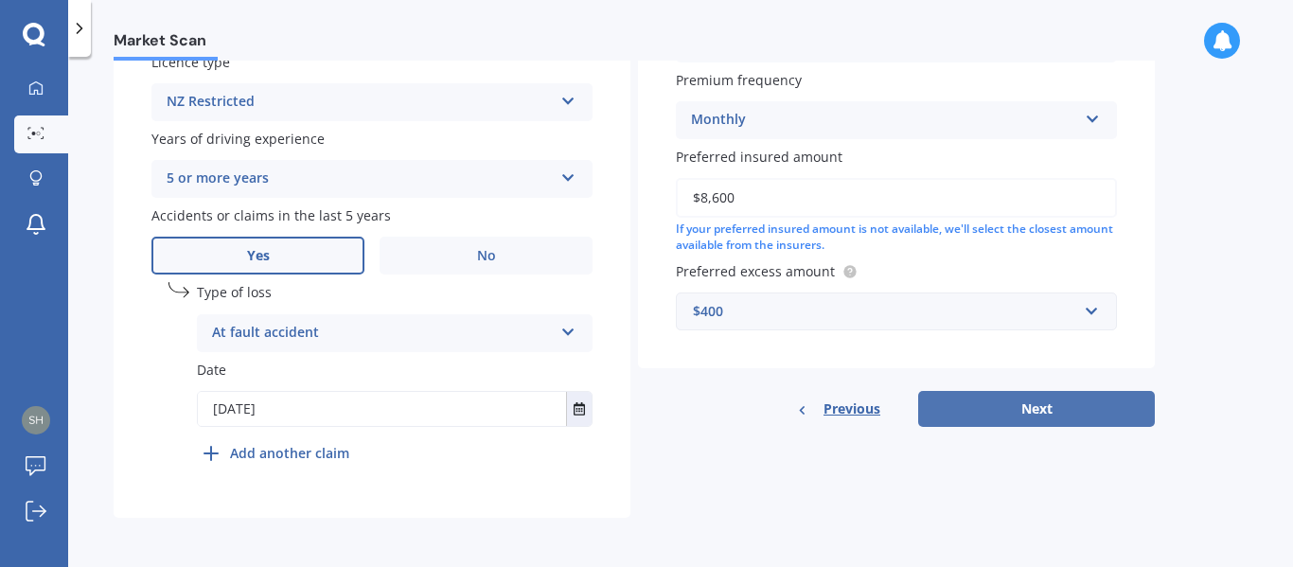
click at [1044, 410] on button "Next" at bounding box center [1036, 409] width 237 height 36
select select "03"
select select "04"
select select "1994"
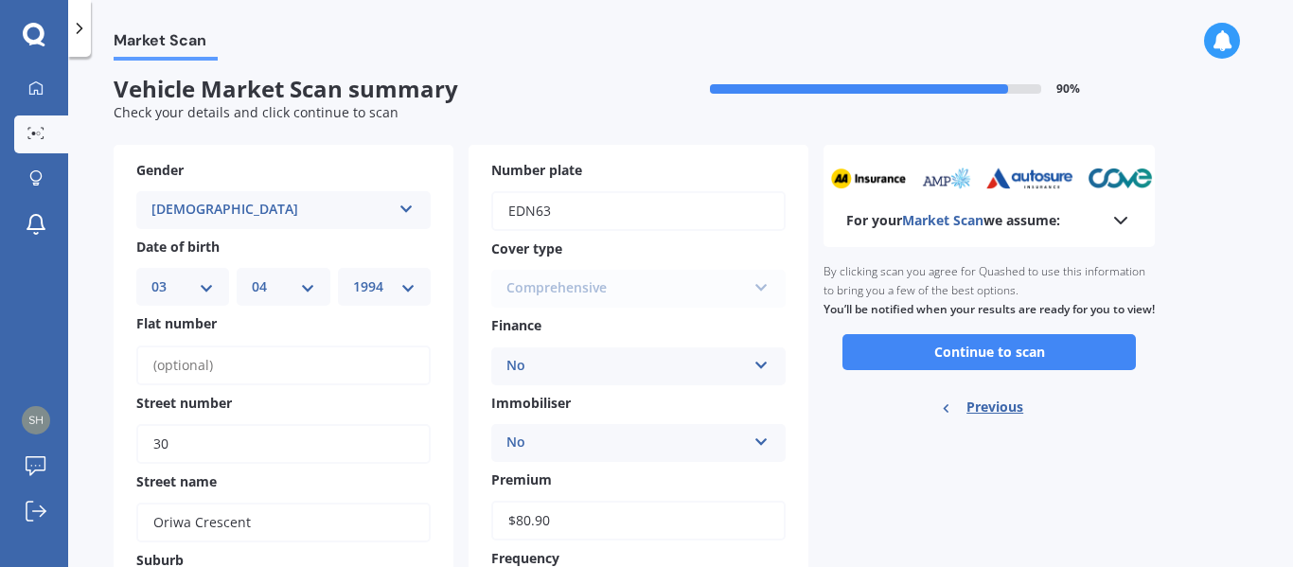
scroll to position [0, 0]
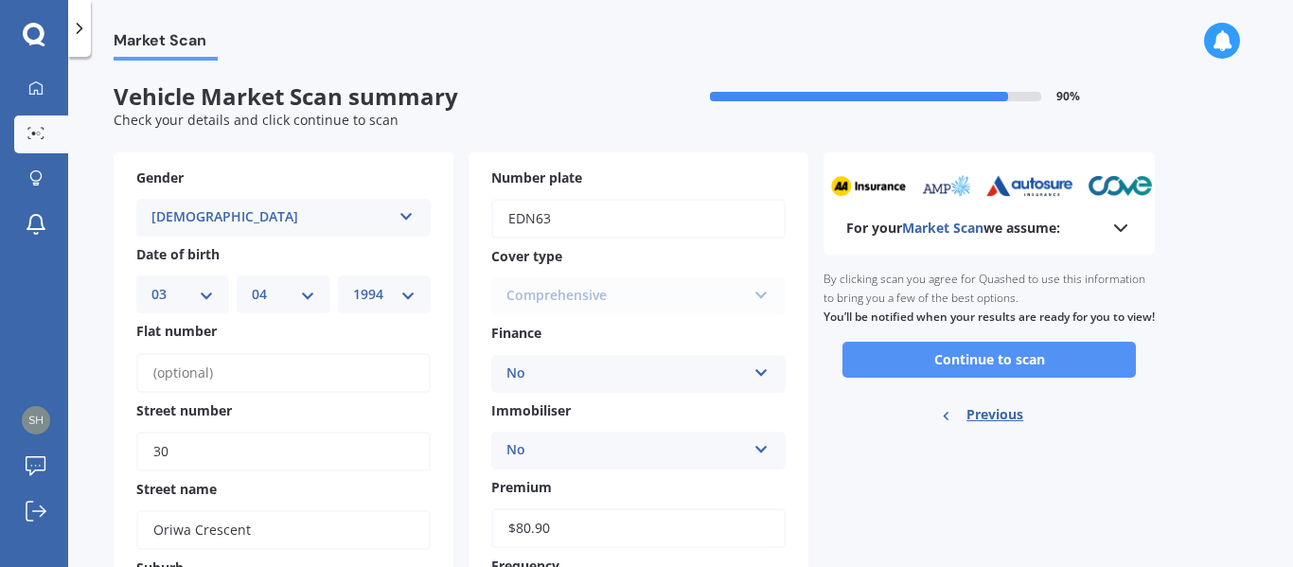
click at [1038, 378] on button "Continue to scan" at bounding box center [988, 360] width 293 height 36
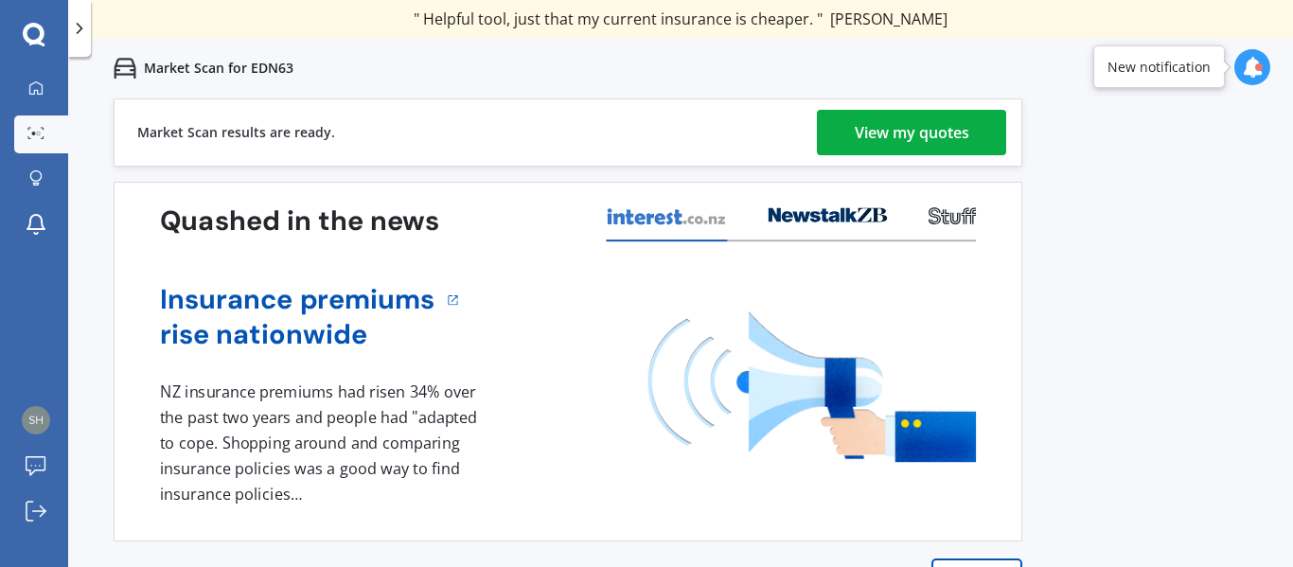
click at [885, 130] on div "View my quotes" at bounding box center [912, 132] width 115 height 45
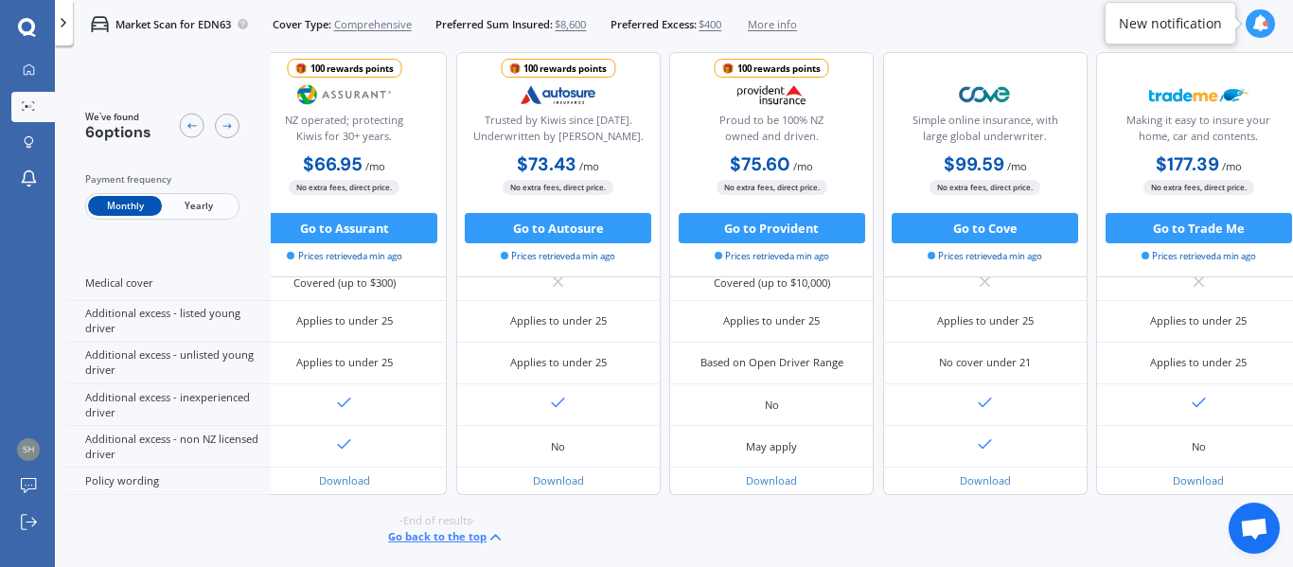
scroll to position [943, 322]
